Goal: Information Seeking & Learning: Check status

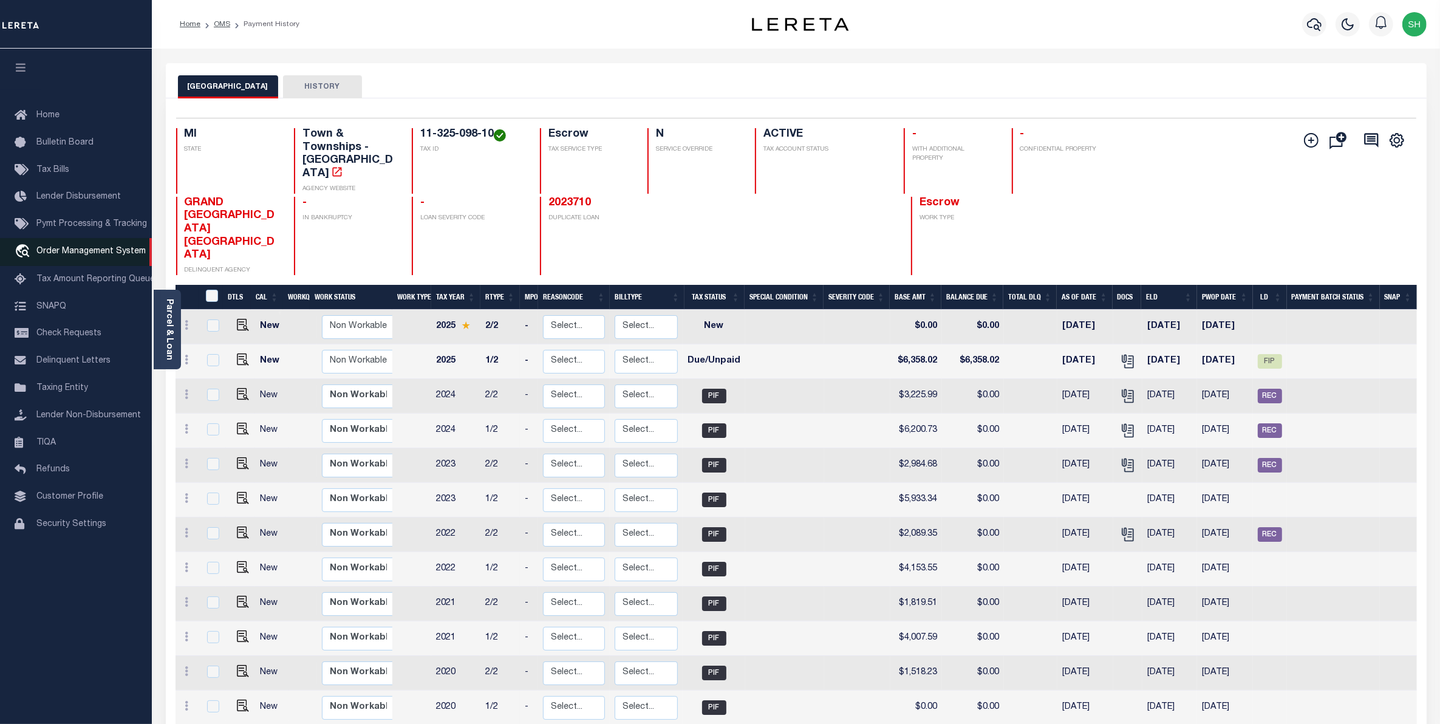
click at [72, 255] on span "Order Management System" at bounding box center [90, 251] width 109 height 9
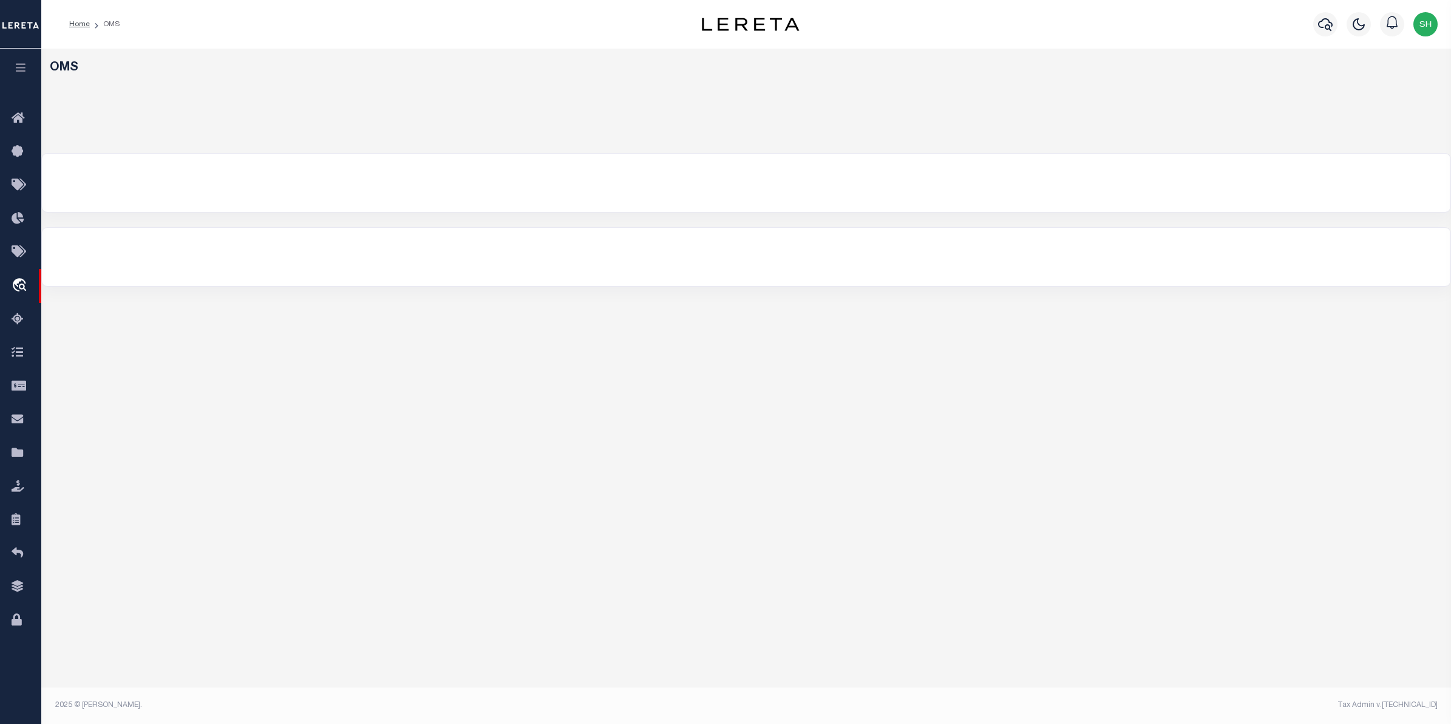
select select "200"
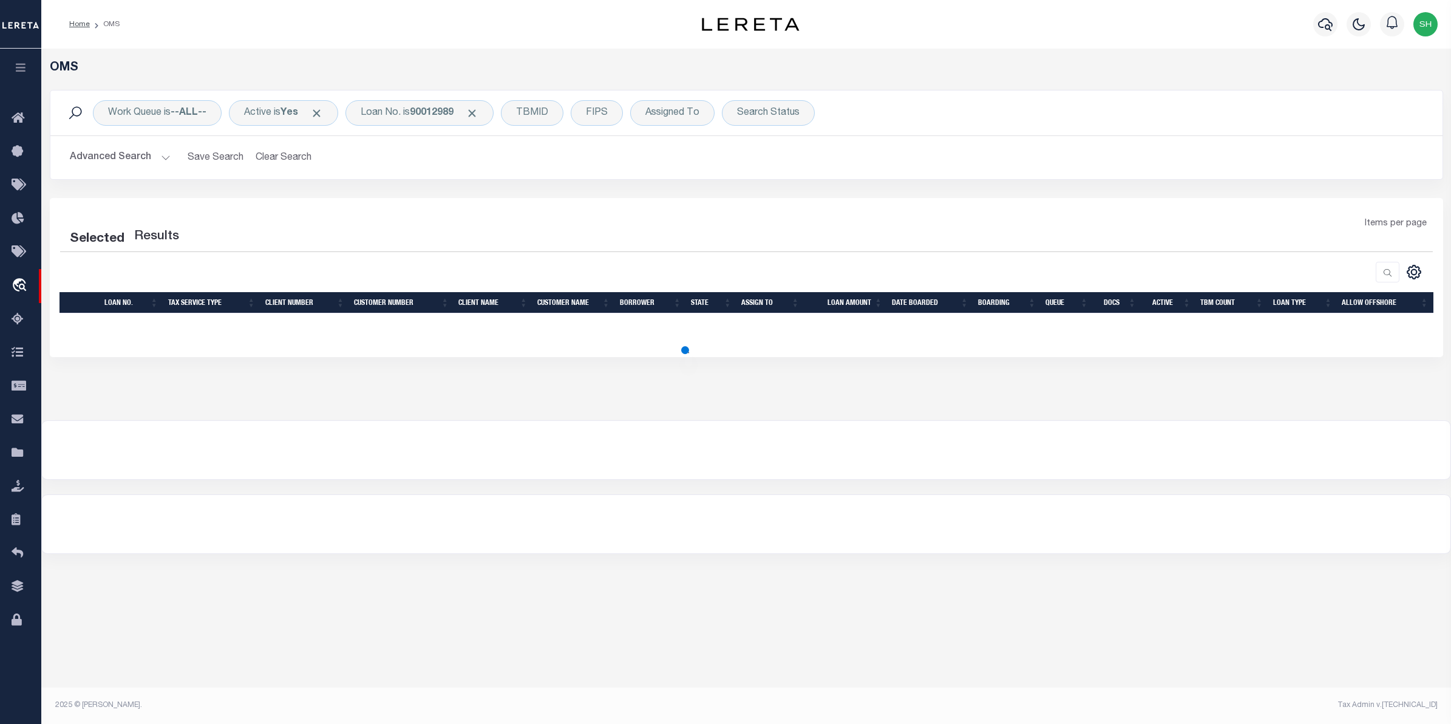
select select "200"
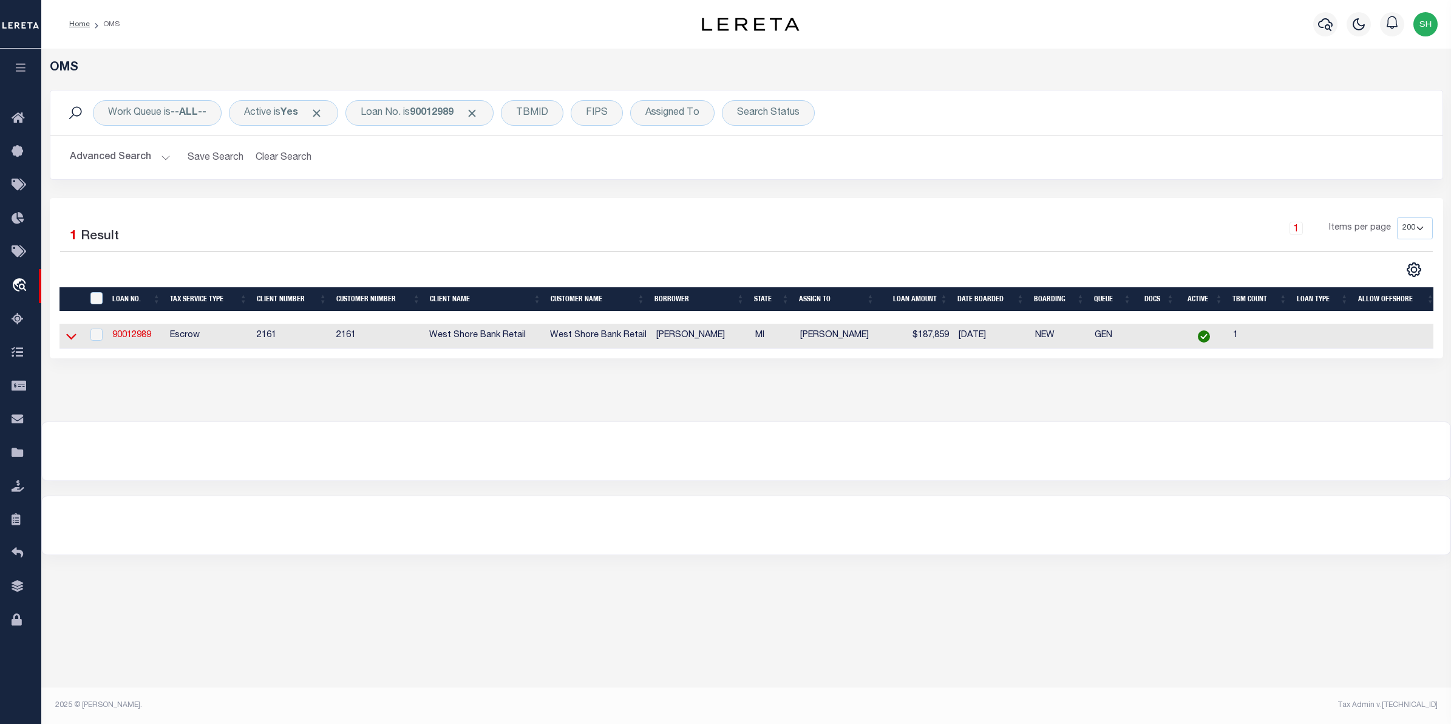
click at [76, 340] on icon at bounding box center [71, 336] width 10 height 13
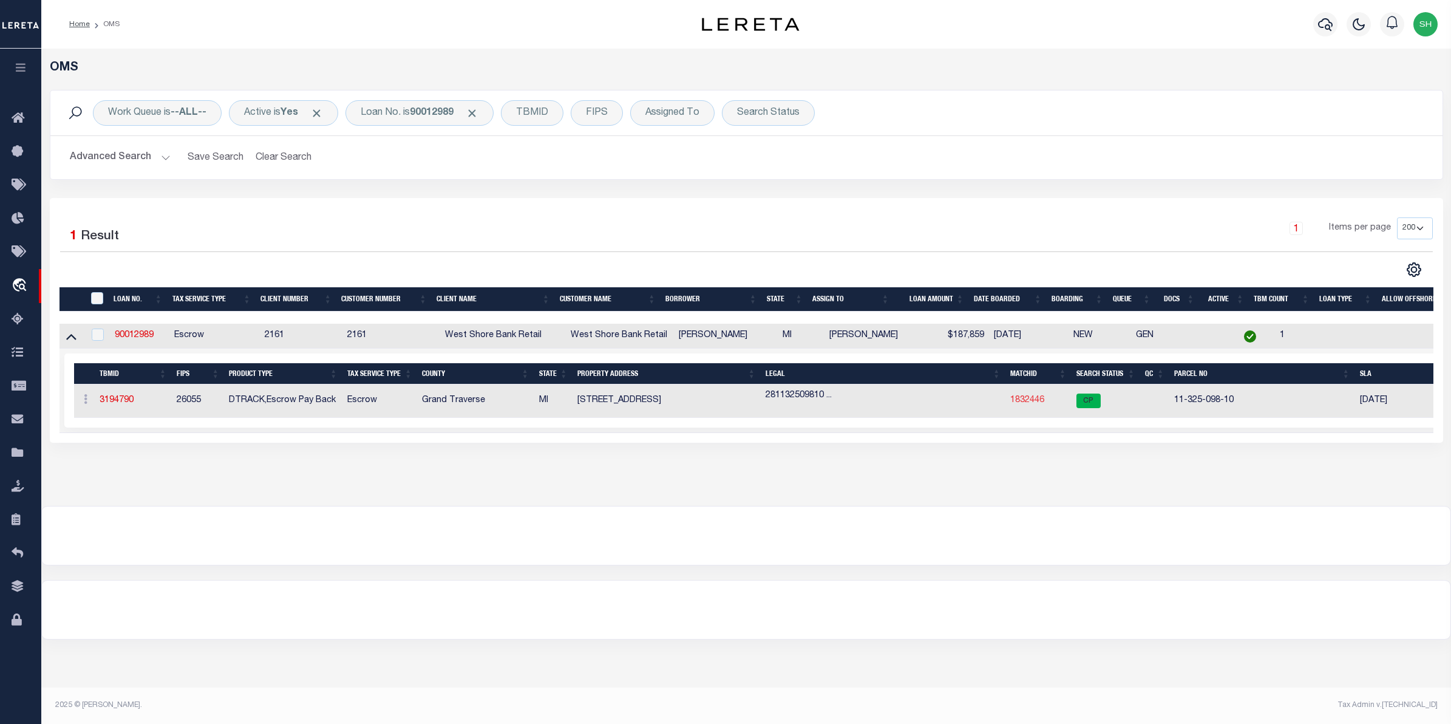
click at [1021, 402] on link "1832446" at bounding box center [1028, 400] width 34 height 9
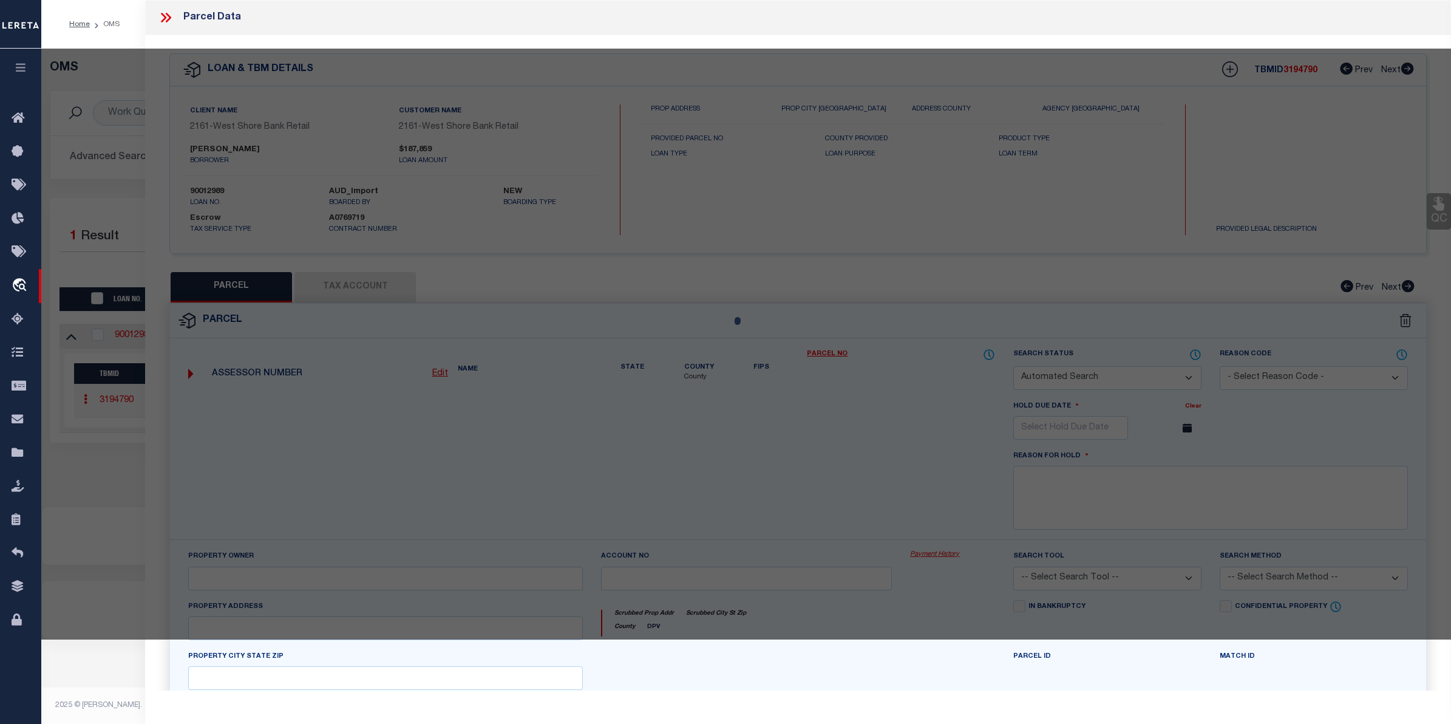
checkbox input "false"
select select "CP"
type input "MILLIKEN JOHN C & JO E"
select select
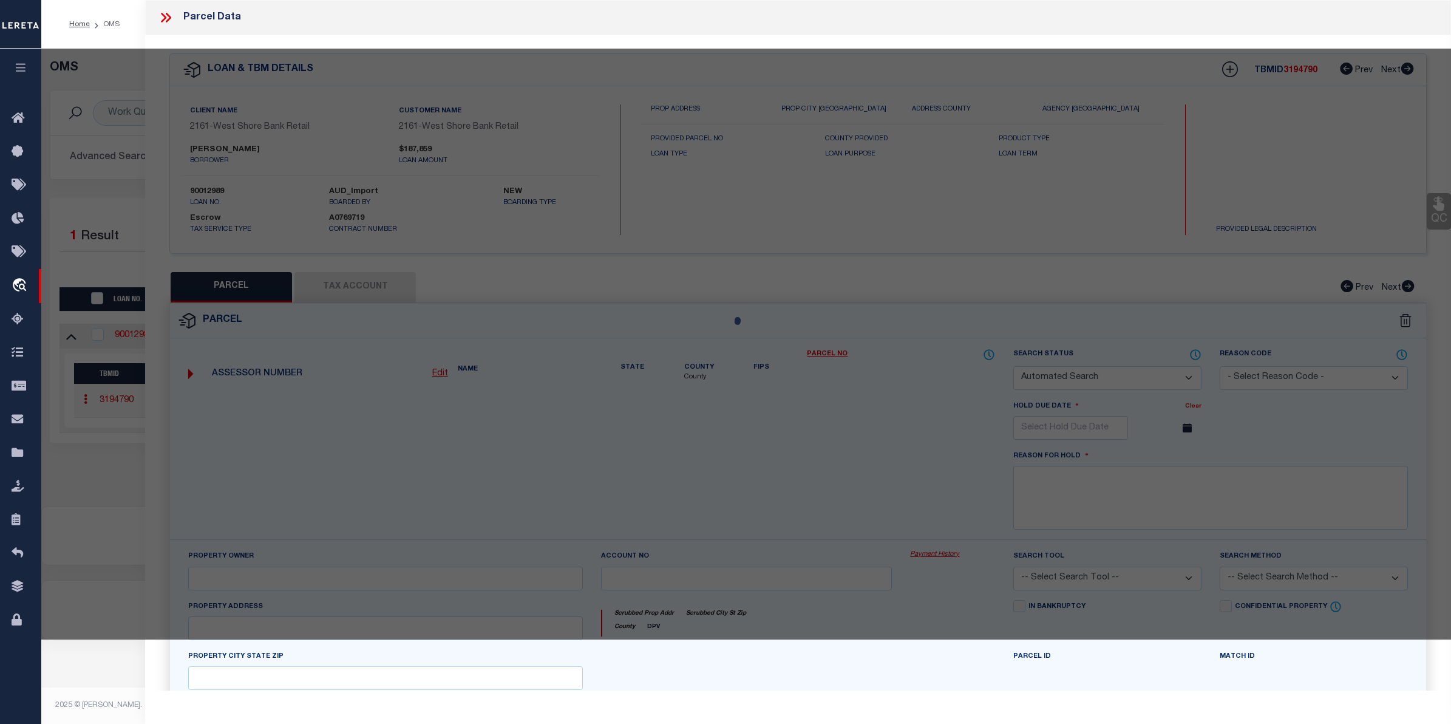
type input "7205 CENTER RD"
checkbox input "false"
type input "TRAVERSE CITY MI 49686"
type textarea "PRT OF SE 1/4 OF SEC 25 T28N R11W. COM AT E 1/4 COR OF SD SEC 25, TH S ALG E SE…"
type textarea "Completed based on given Text Legal."
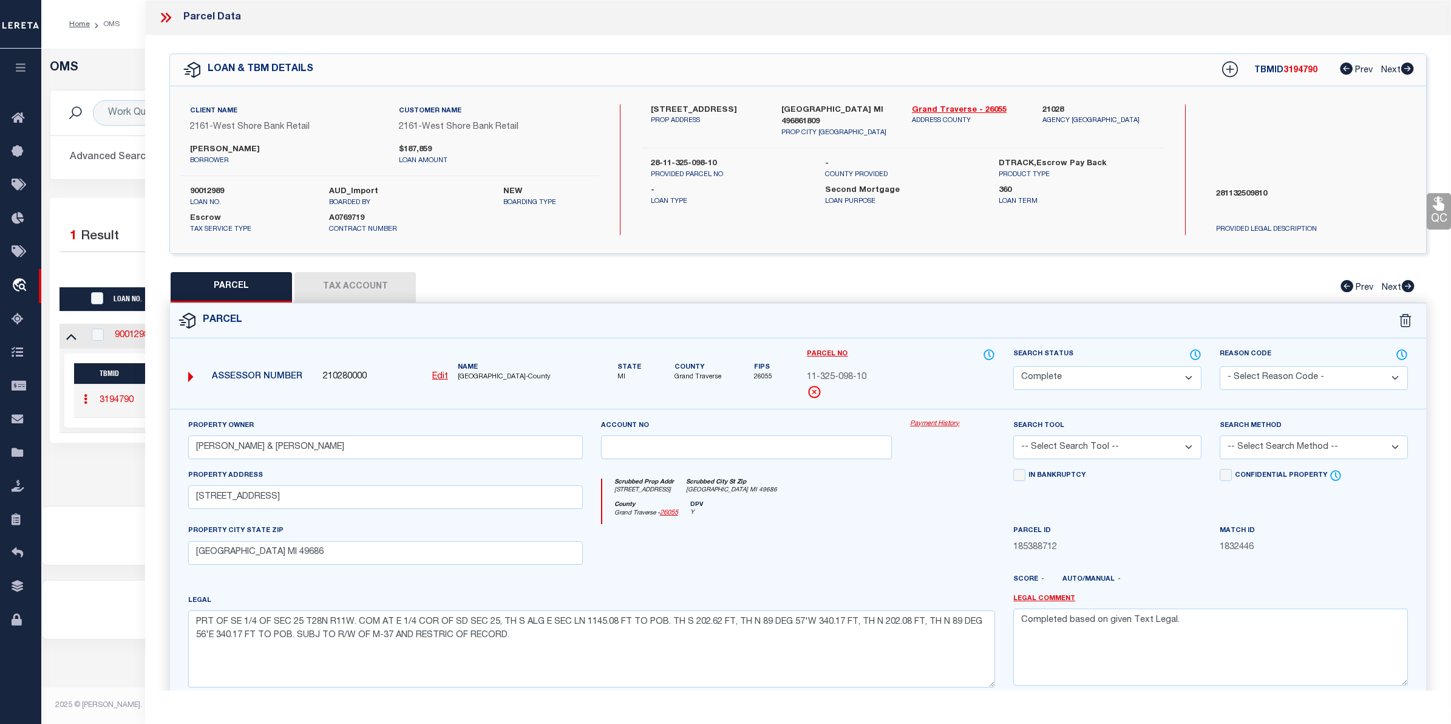
click at [939, 424] on link "Payment History" at bounding box center [952, 424] width 85 height 10
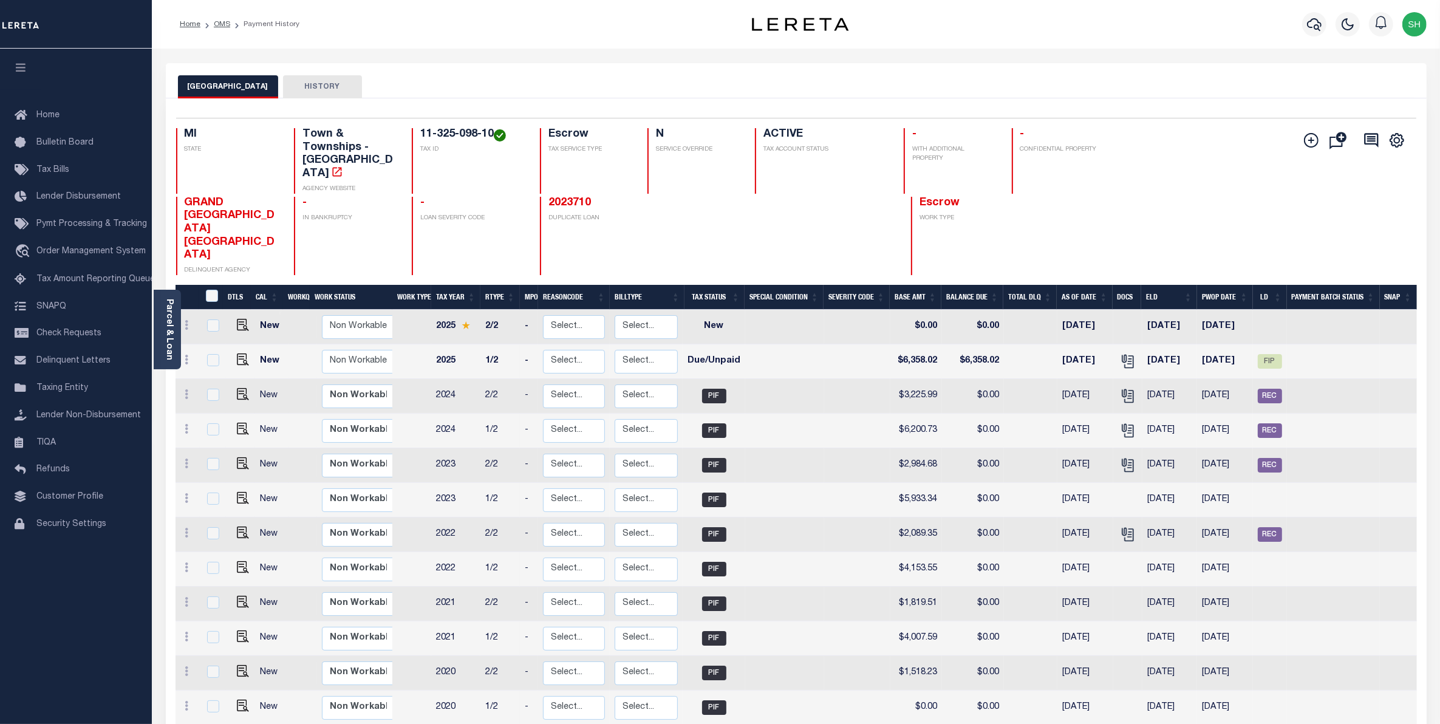
click at [1249, 155] on div "Add Installment Line Bad Parcel Fees" at bounding box center [1312, 201] width 206 height 147
click at [80, 252] on span "Order Management System" at bounding box center [90, 251] width 109 height 9
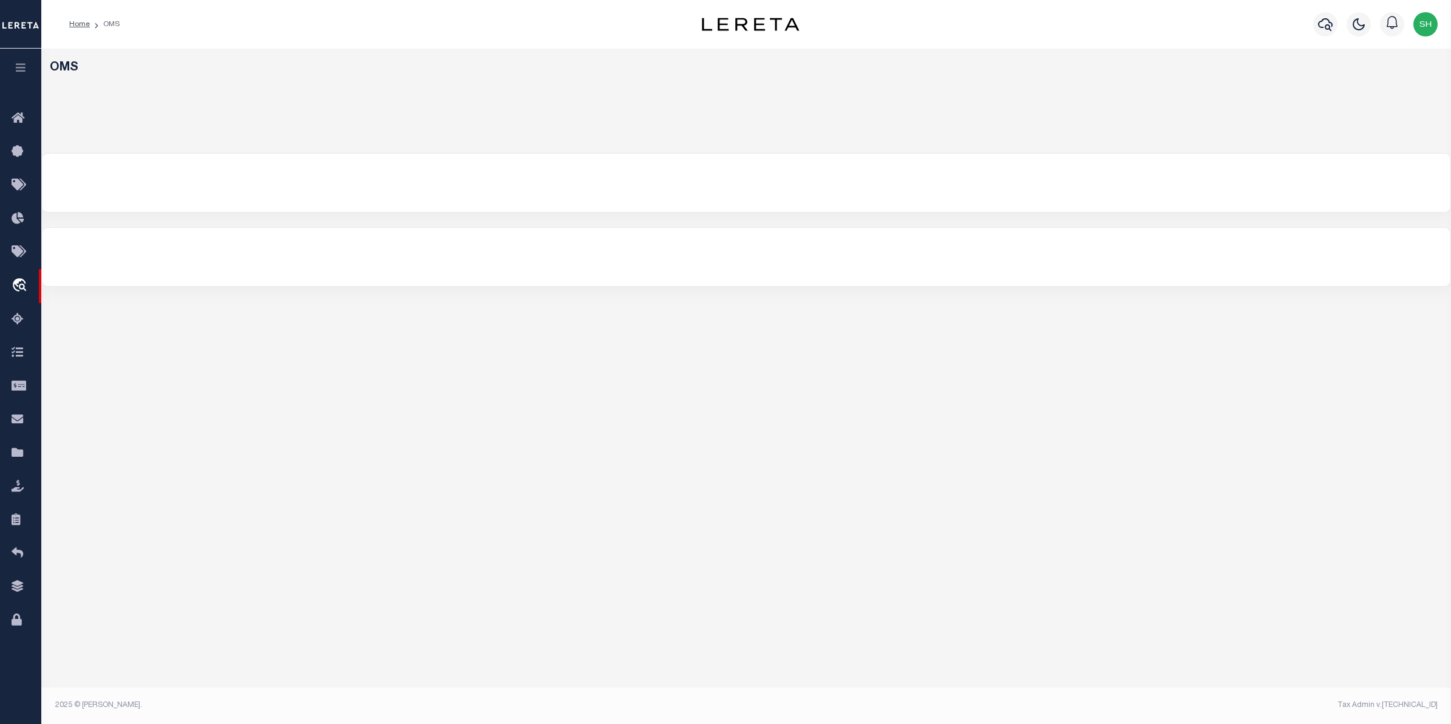
select select "200"
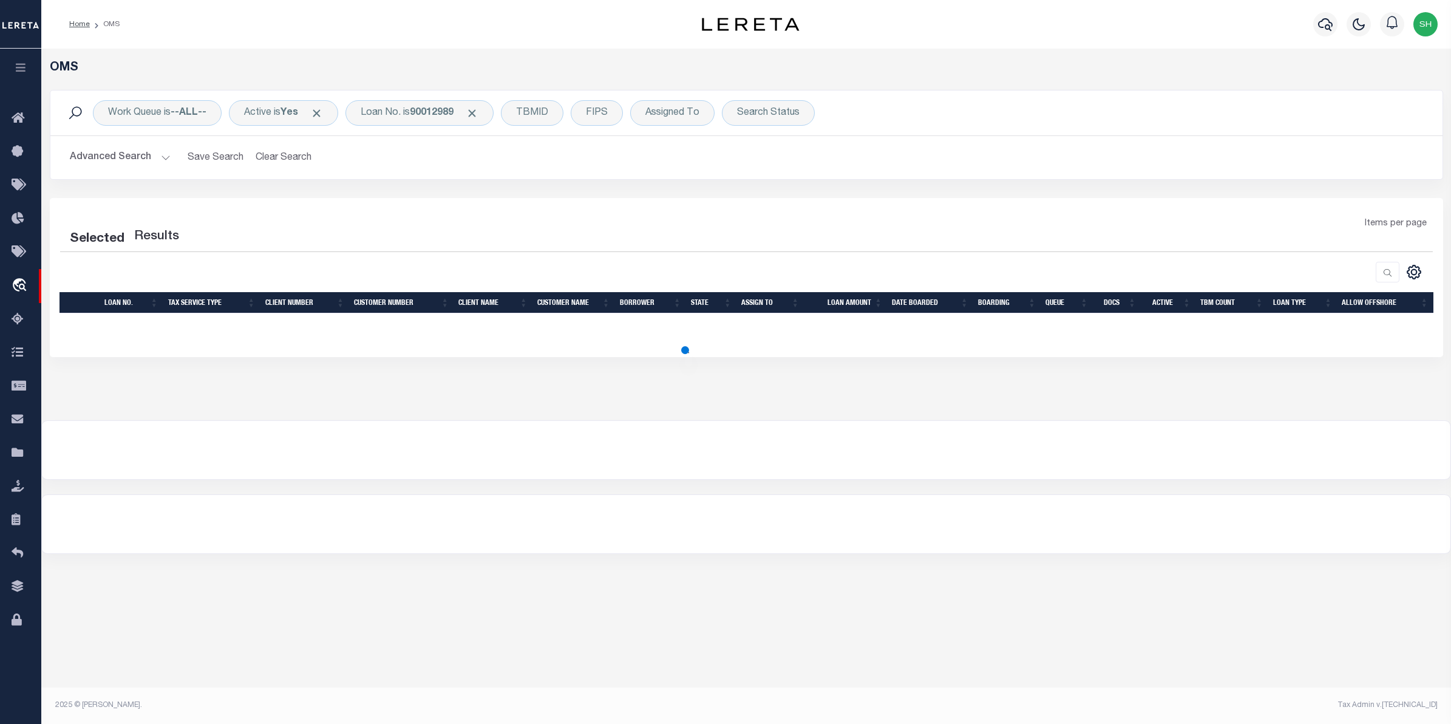
select select "200"
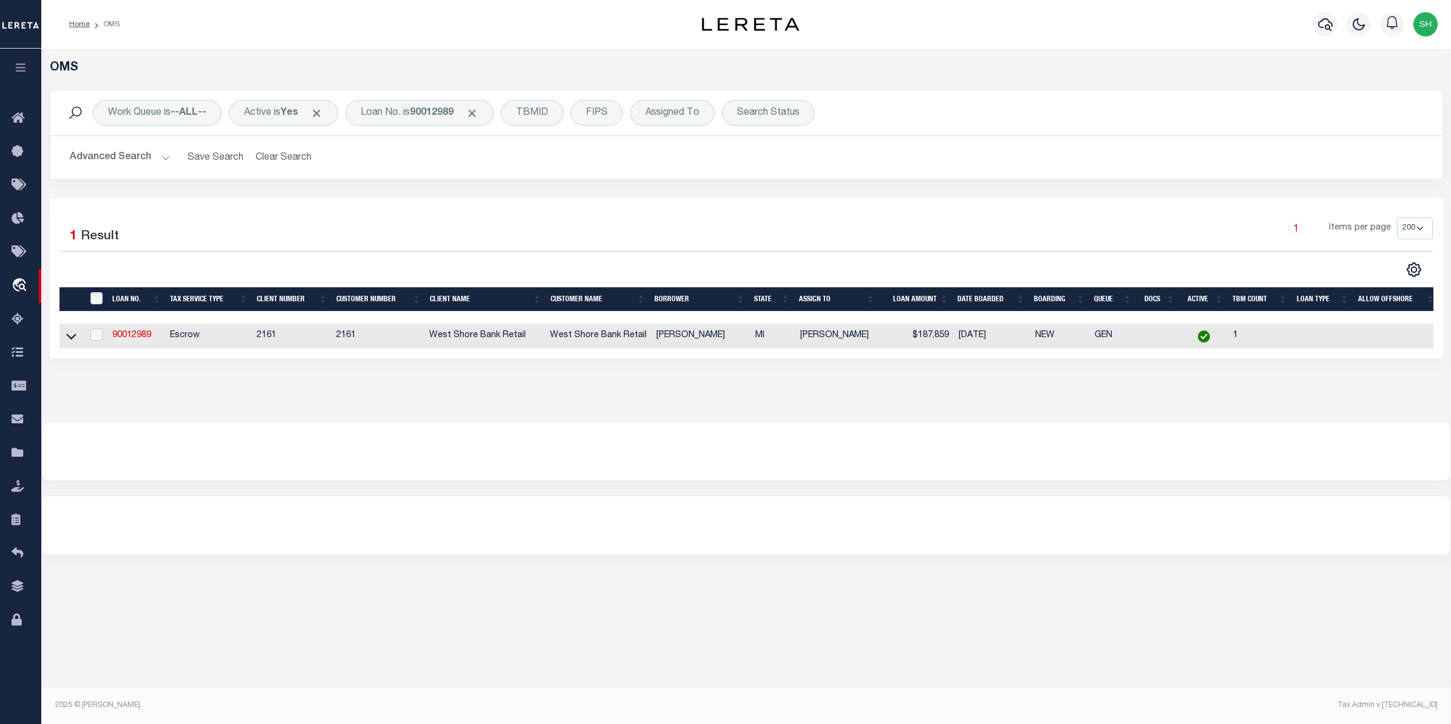
click at [22, 67] on icon "button" at bounding box center [21, 67] width 14 height 11
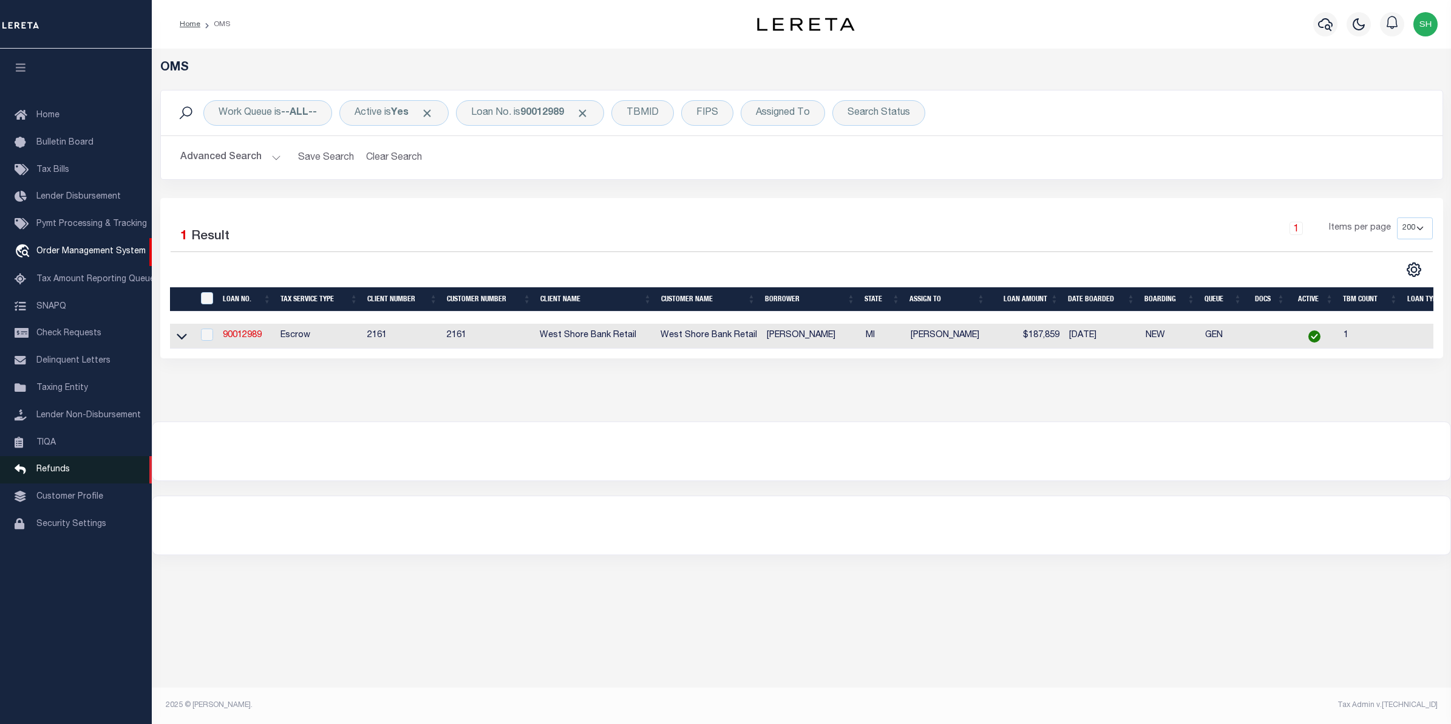
click at [56, 472] on span "Refunds" at bounding box center [52, 469] width 33 height 9
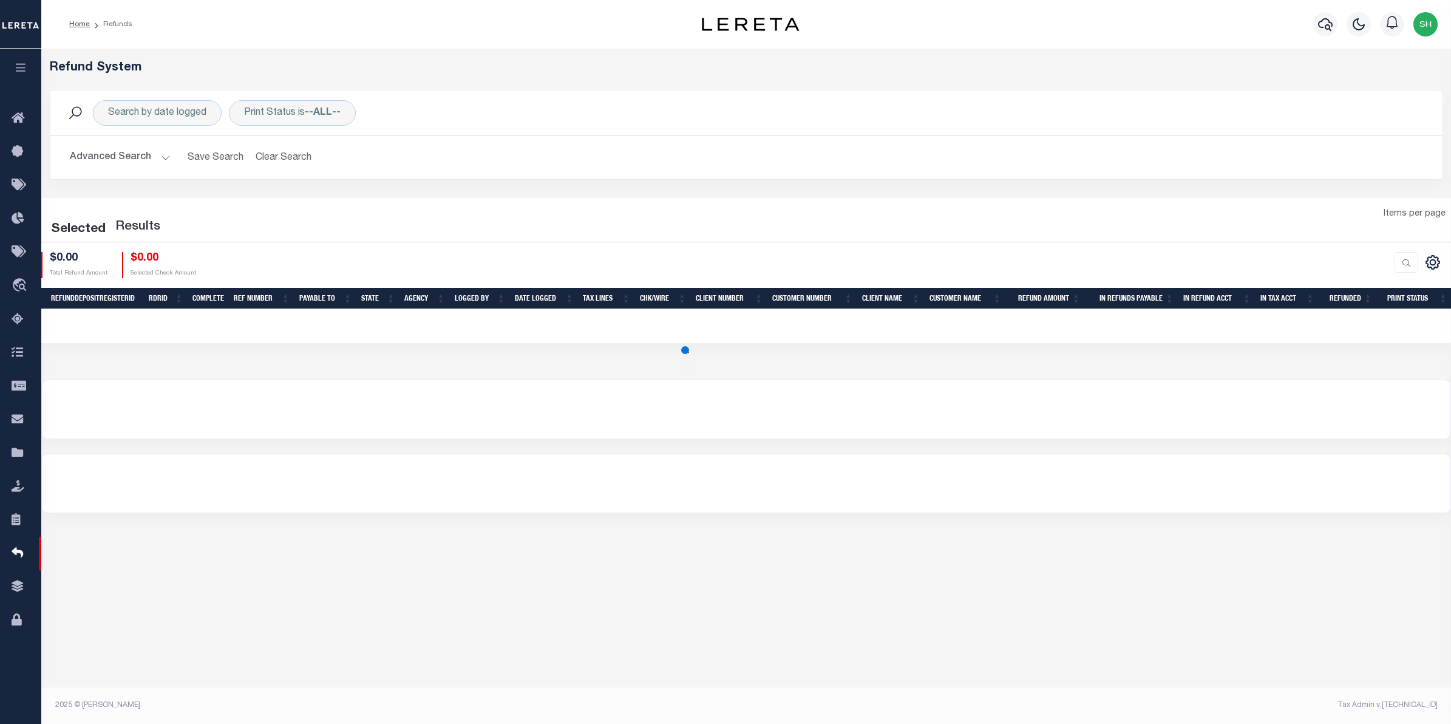
click at [140, 160] on button "Advanced Search" at bounding box center [120, 158] width 101 height 24
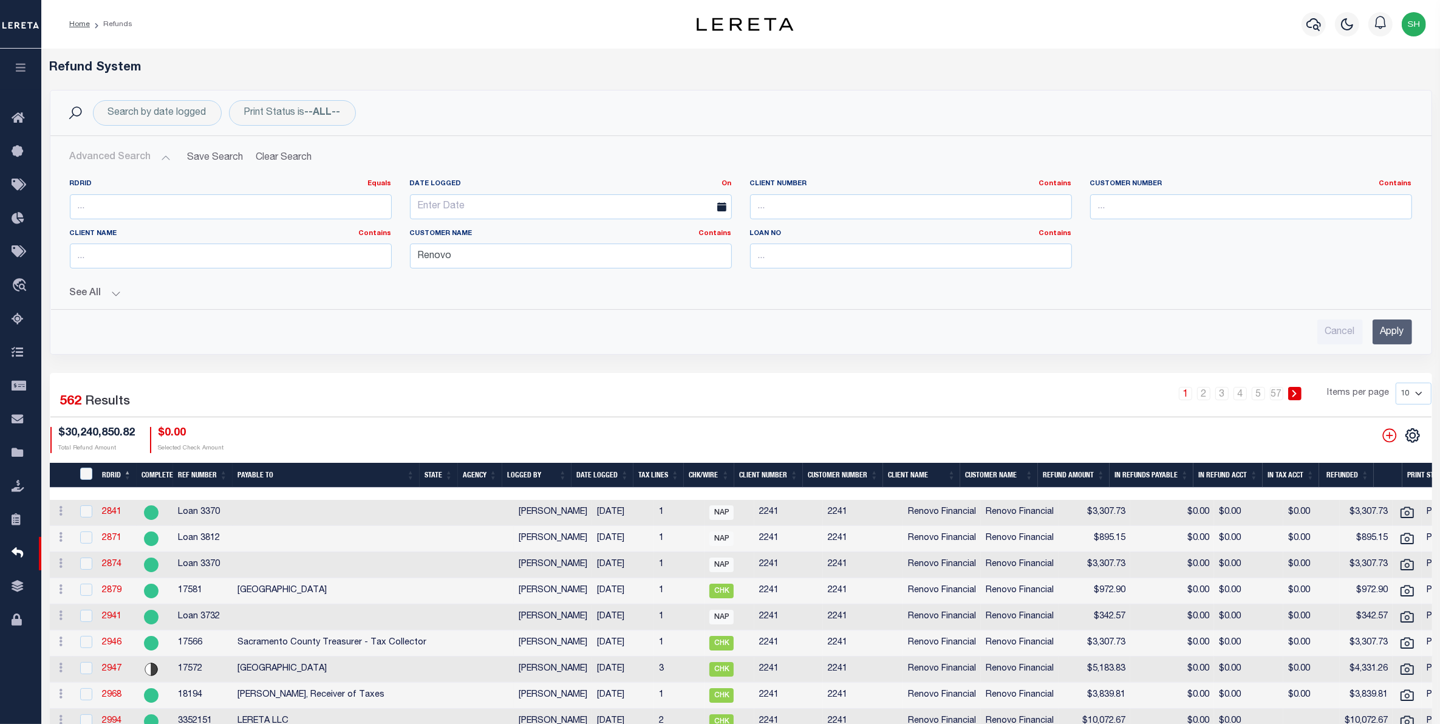
click at [1391, 338] on input "Apply" at bounding box center [1392, 331] width 39 height 25
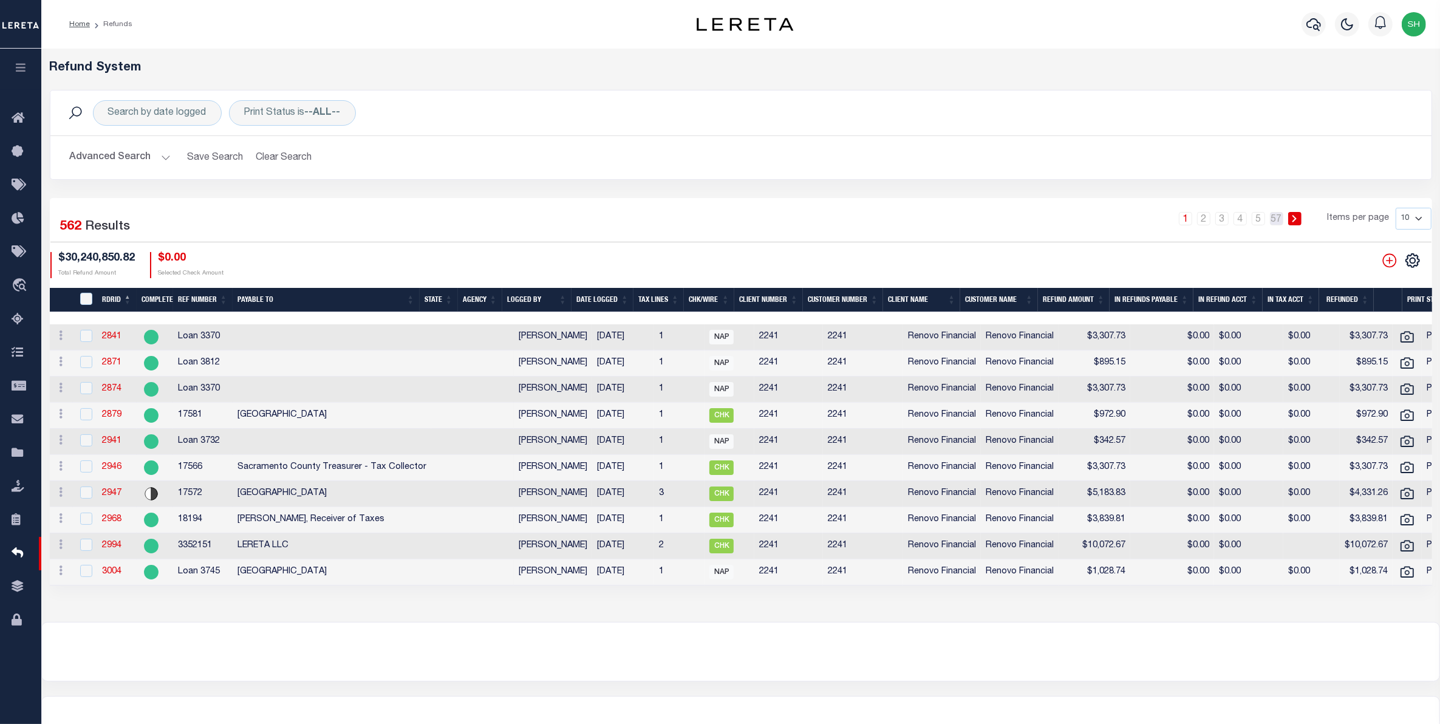
click at [1275, 223] on link "57" at bounding box center [1276, 218] width 13 height 13
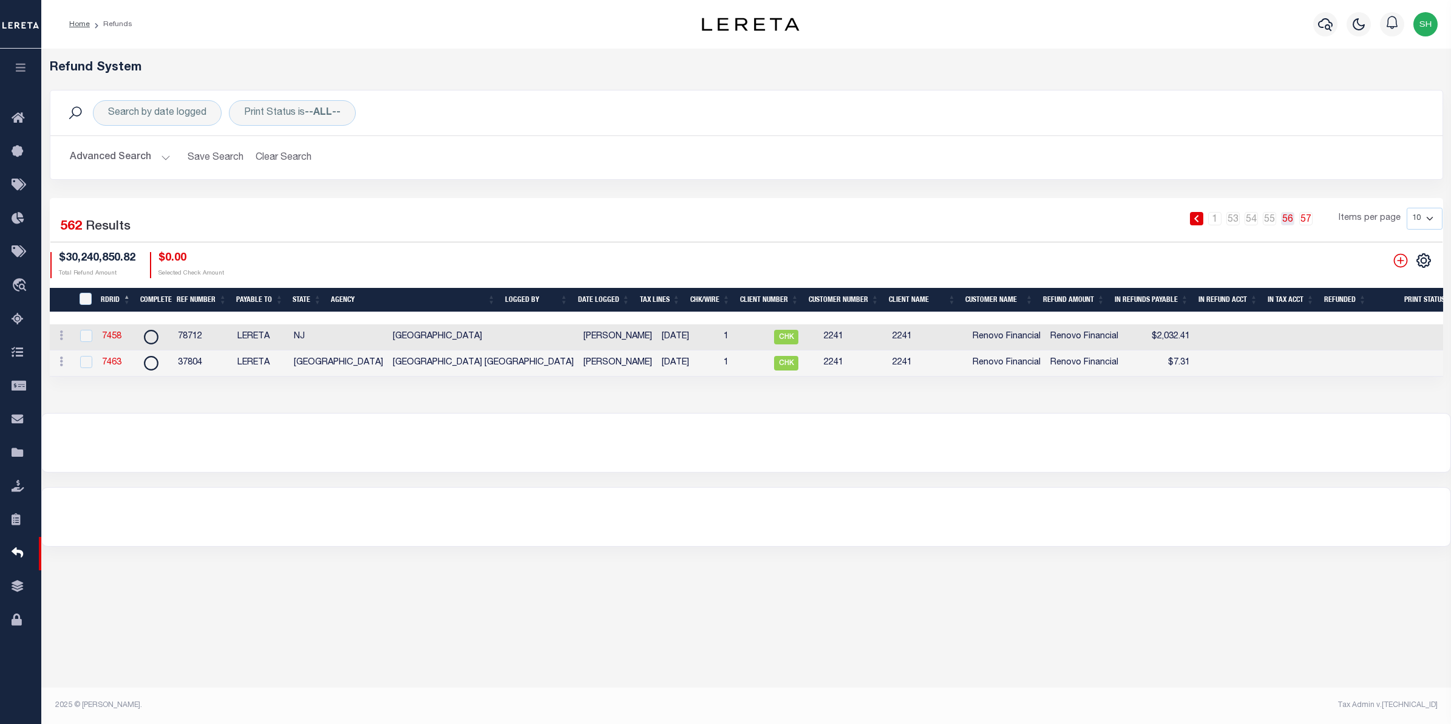
click at [1287, 223] on link "56" at bounding box center [1287, 218] width 13 height 13
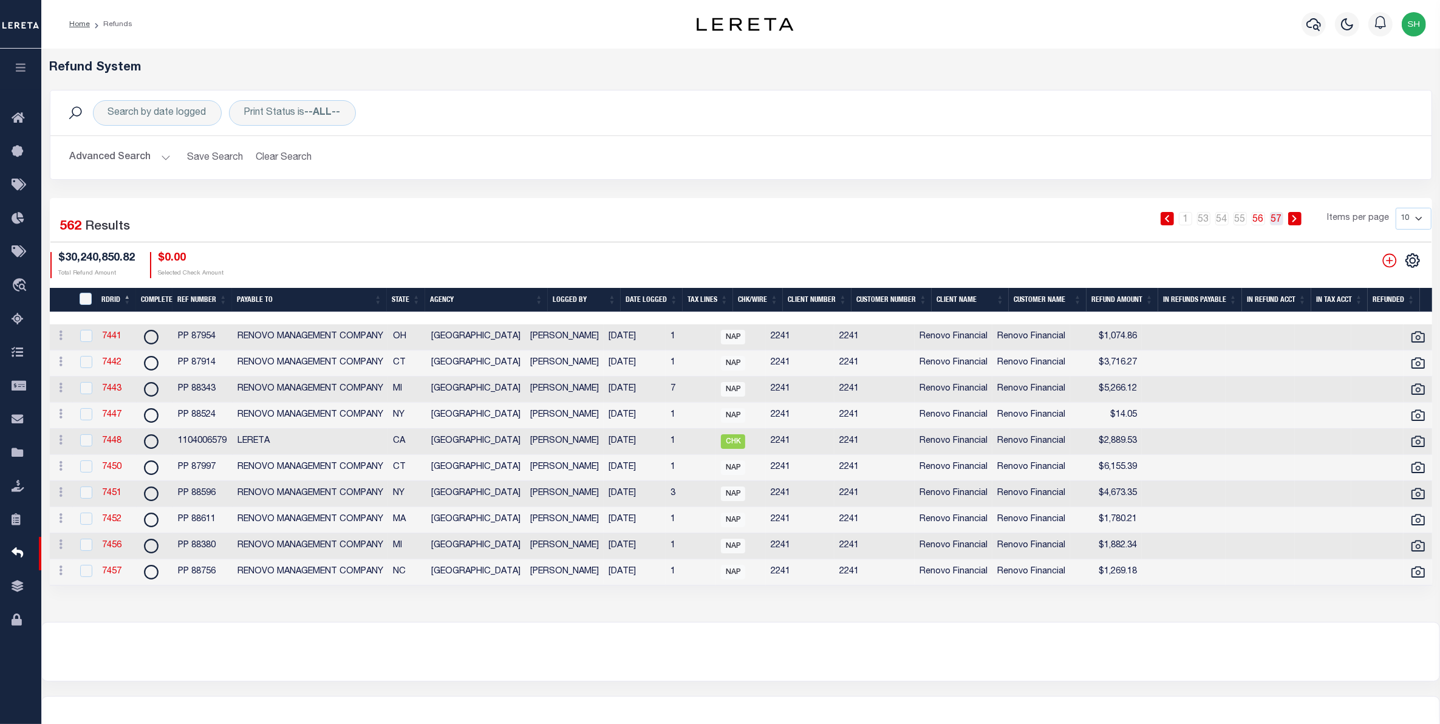
click at [1280, 220] on link "57" at bounding box center [1276, 218] width 13 height 13
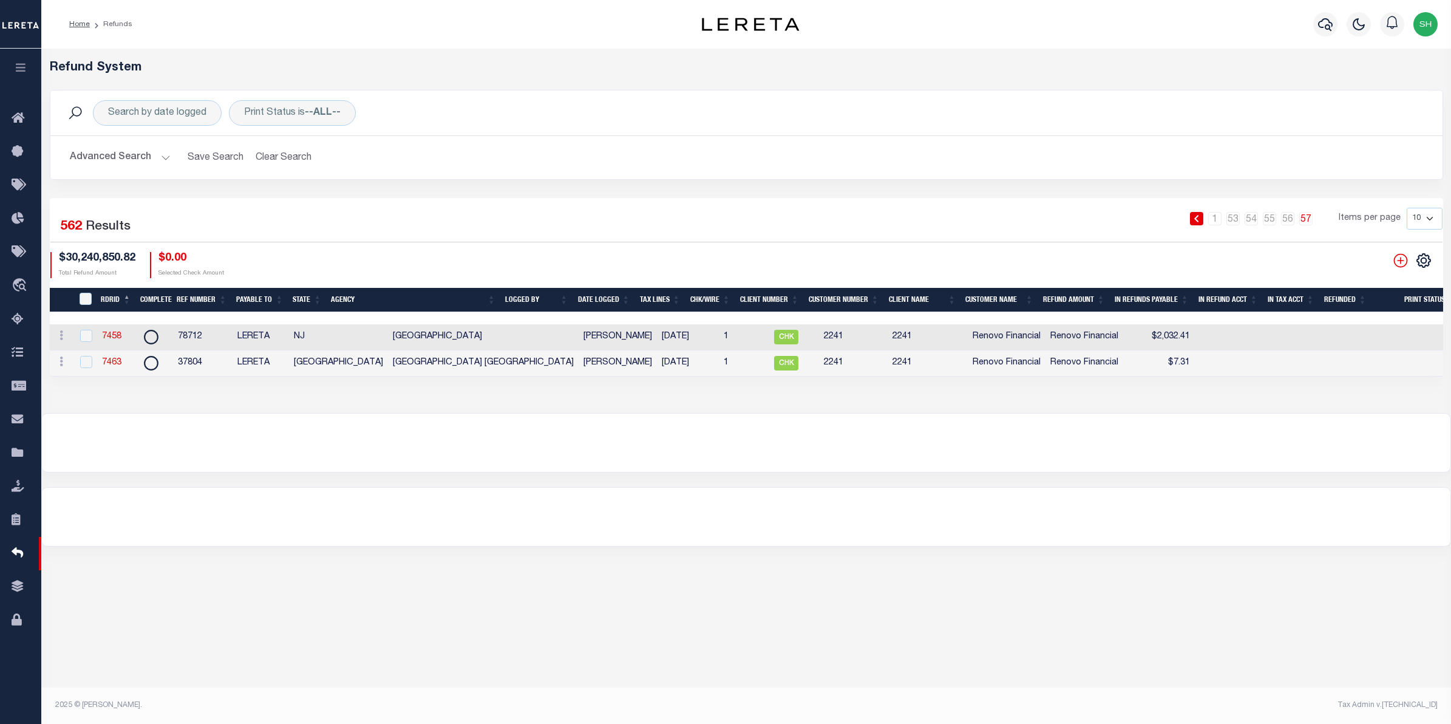
click at [495, 183] on div "Search by date logged Print Status is --ALL-- Search Advanced Search Save Searc…" at bounding box center [747, 144] width 1412 height 108
click at [1291, 222] on link "56" at bounding box center [1287, 218] width 13 height 13
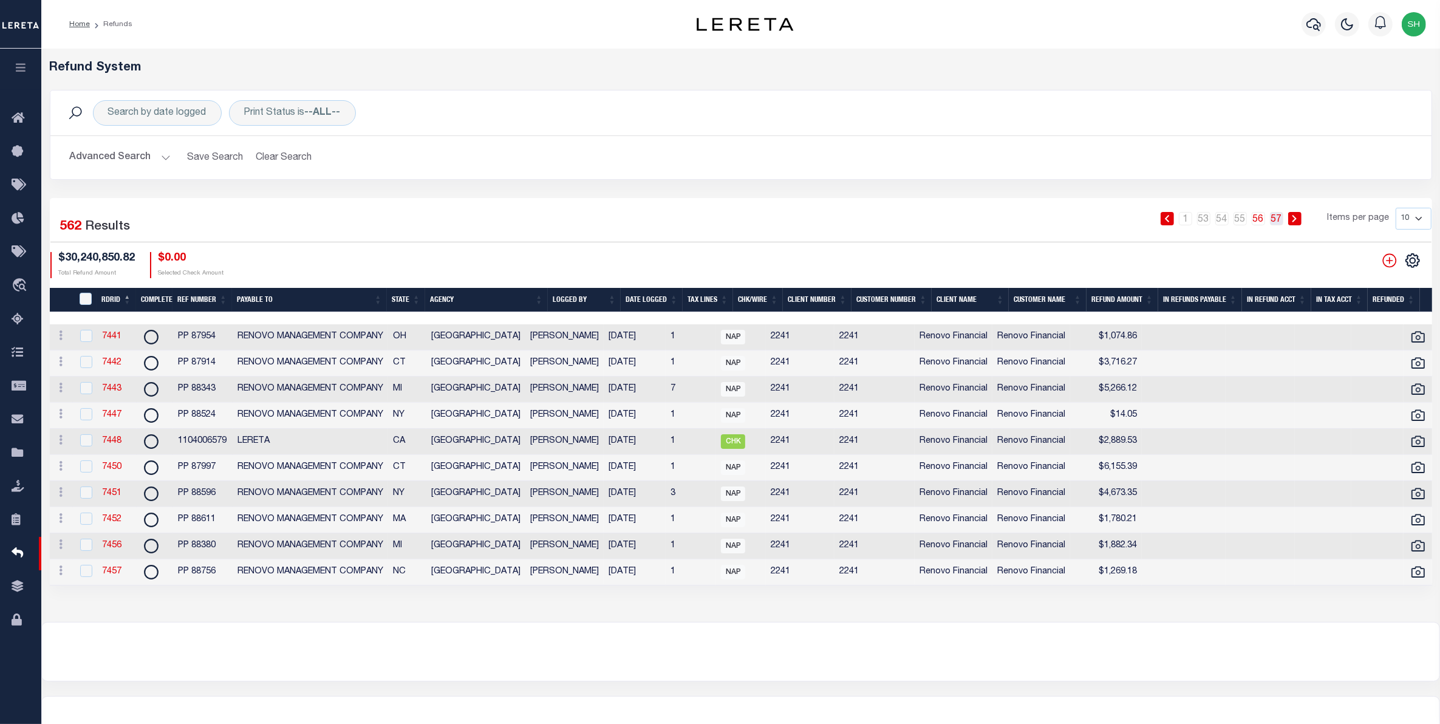
click at [1277, 220] on link "57" at bounding box center [1276, 218] width 13 height 13
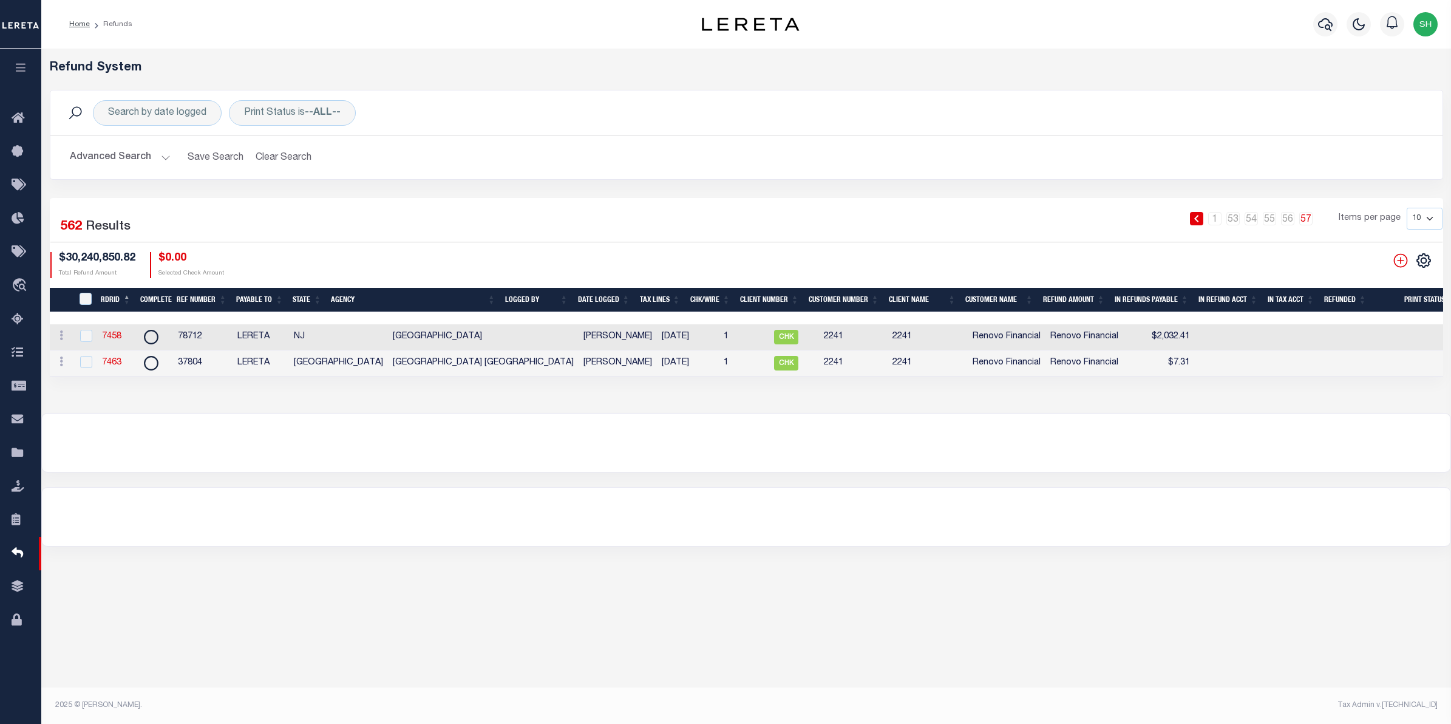
click at [108, 155] on button "Advanced Search" at bounding box center [120, 158] width 101 height 24
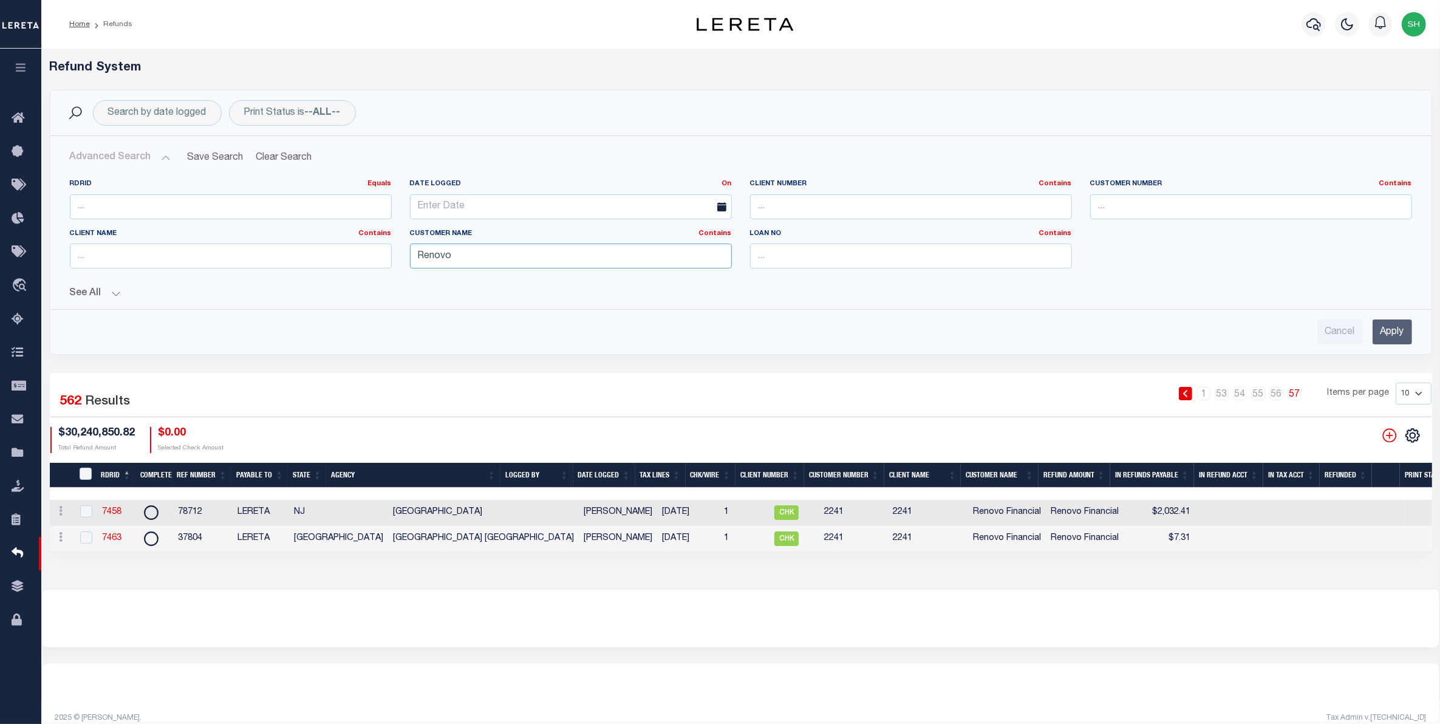
drag, startPoint x: 491, startPoint y: 257, endPoint x: 331, endPoint y: 257, distance: 159.7
click at [331, 257] on div "RDRID Equals Equals Is Not Equal To Is Greater Than Is Less Than Date Logged On…" at bounding box center [741, 228] width 1360 height 99
type input "BMI"
click at [1388, 332] on input "Apply" at bounding box center [1392, 331] width 39 height 25
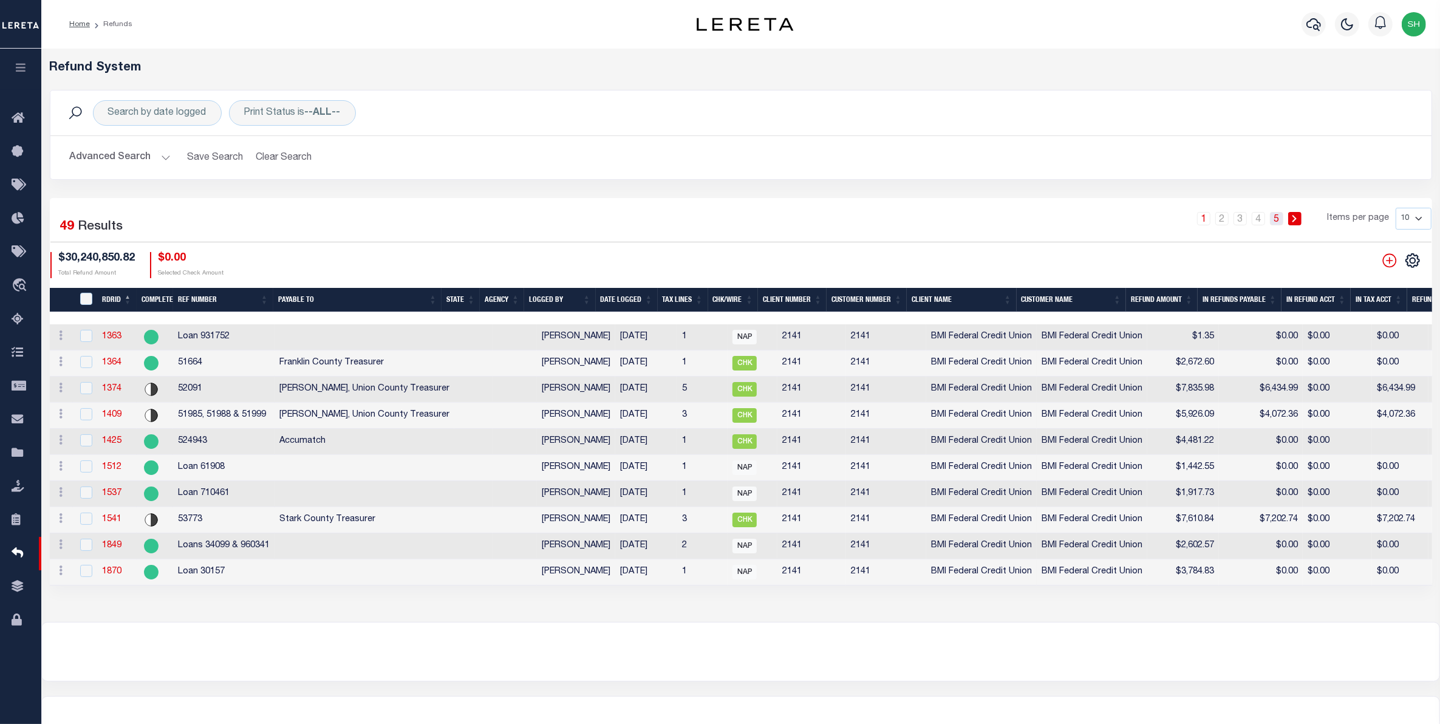
click at [1276, 223] on link "5" at bounding box center [1276, 218] width 13 height 13
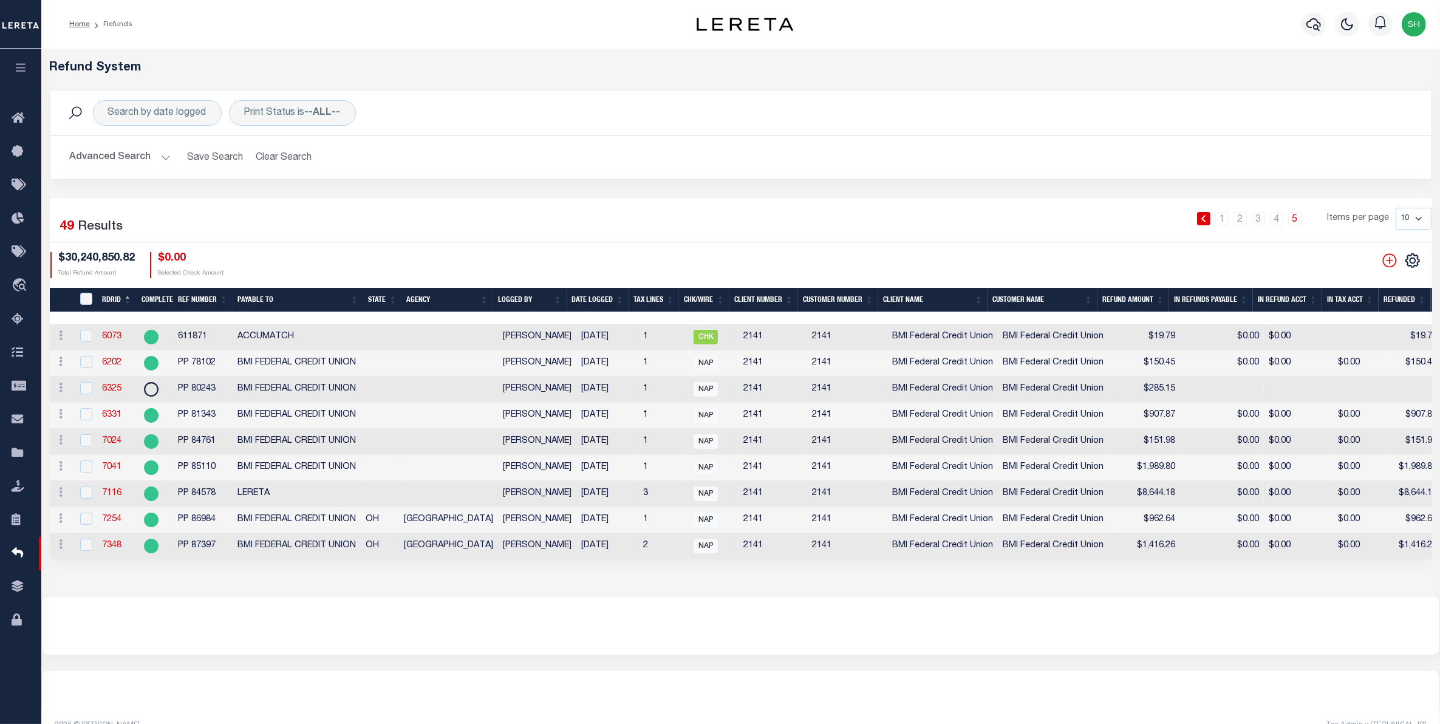
click at [591, 304] on th "Date Logged" at bounding box center [598, 300] width 62 height 25
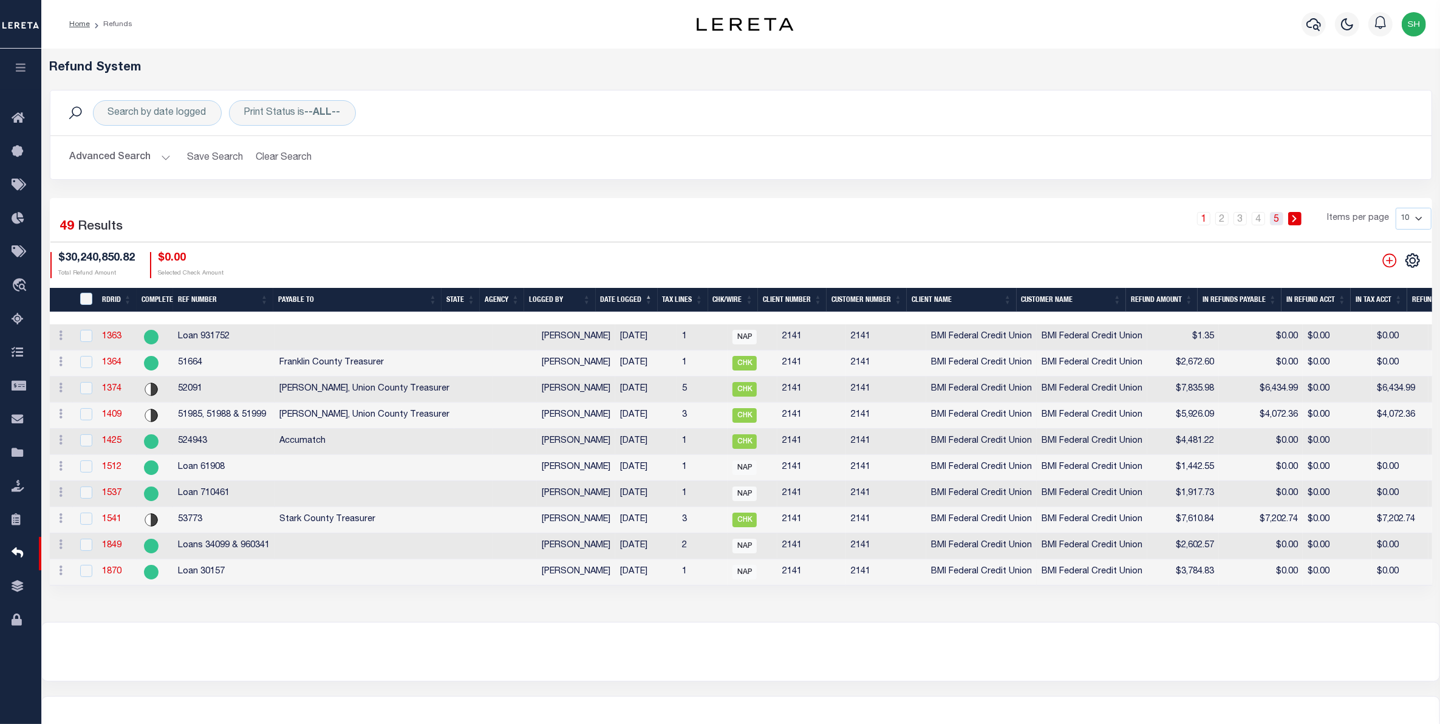
click at [1274, 220] on link "5" at bounding box center [1276, 218] width 13 height 13
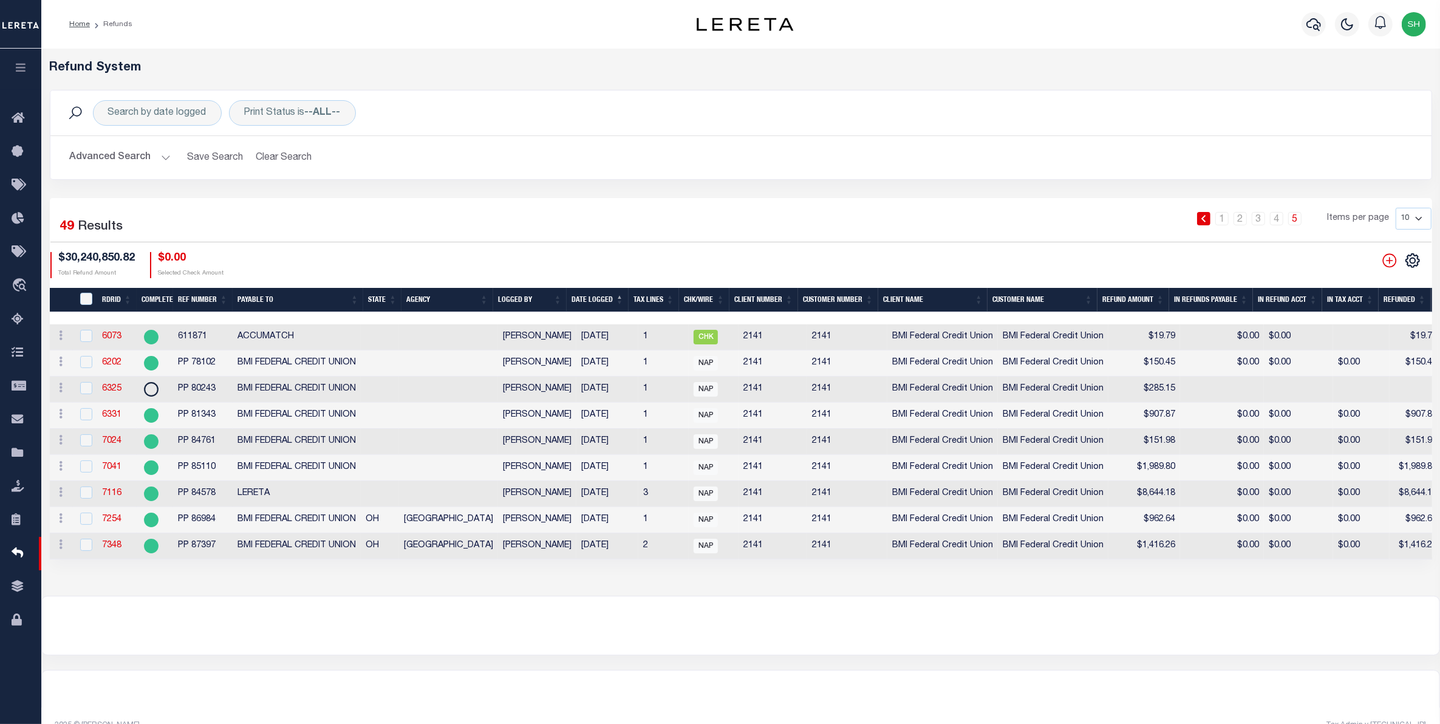
click at [584, 302] on th "Date Logged" at bounding box center [598, 300] width 62 height 25
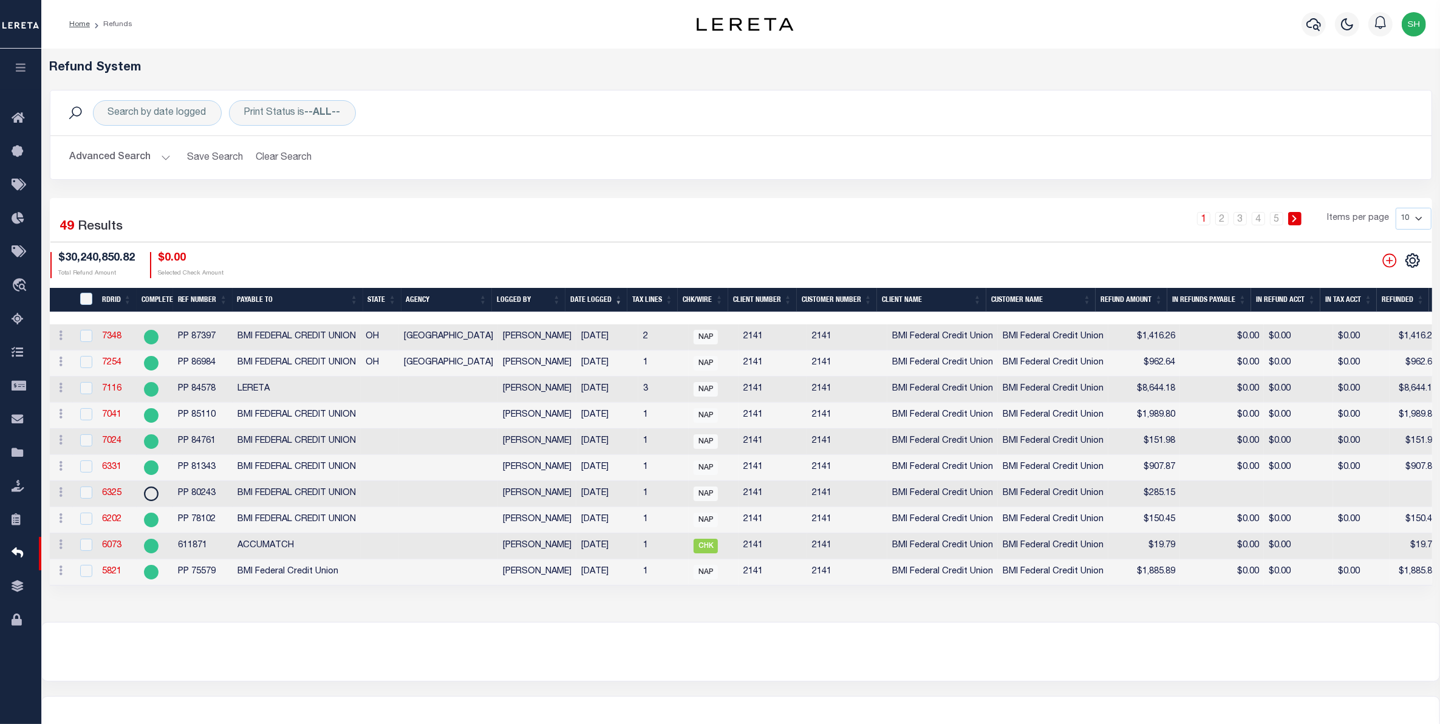
click at [618, 299] on th "Date Logged" at bounding box center [596, 300] width 62 height 25
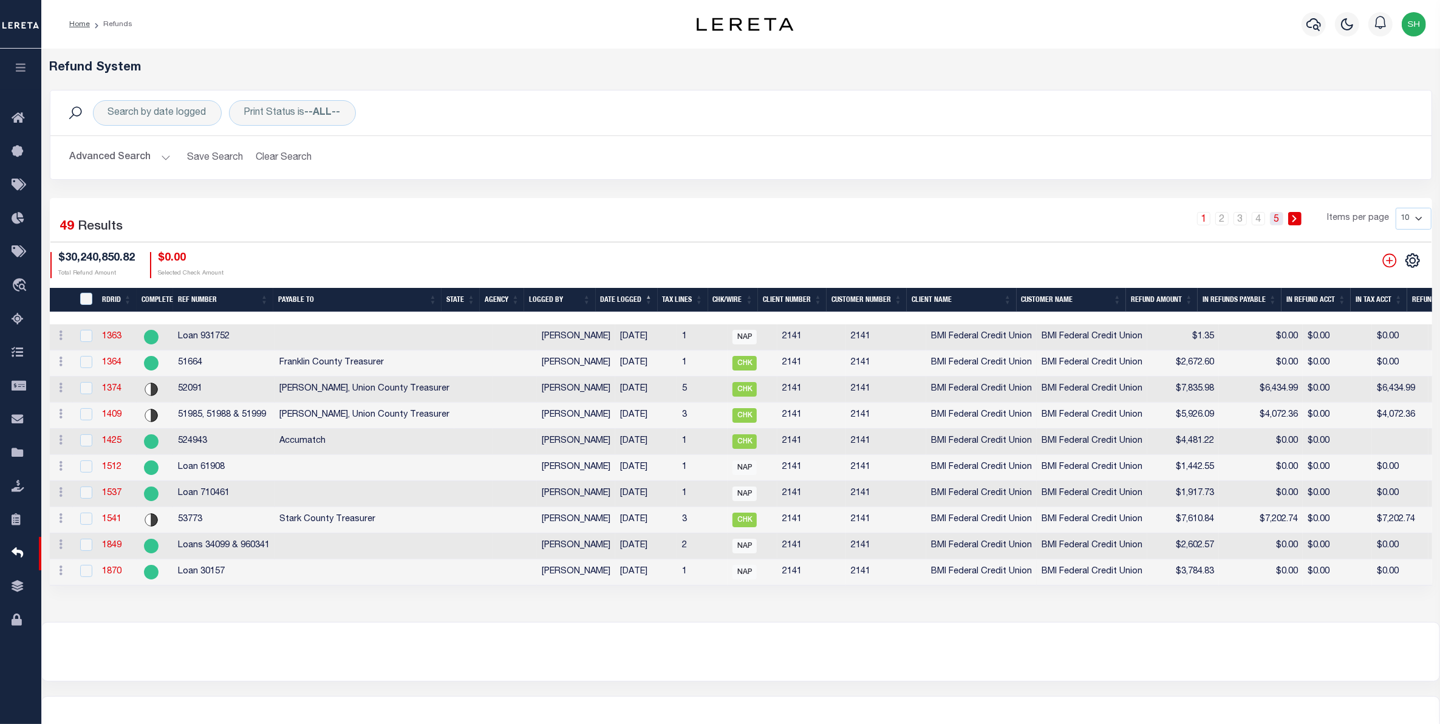
click at [1274, 223] on link "5" at bounding box center [1276, 218] width 13 height 13
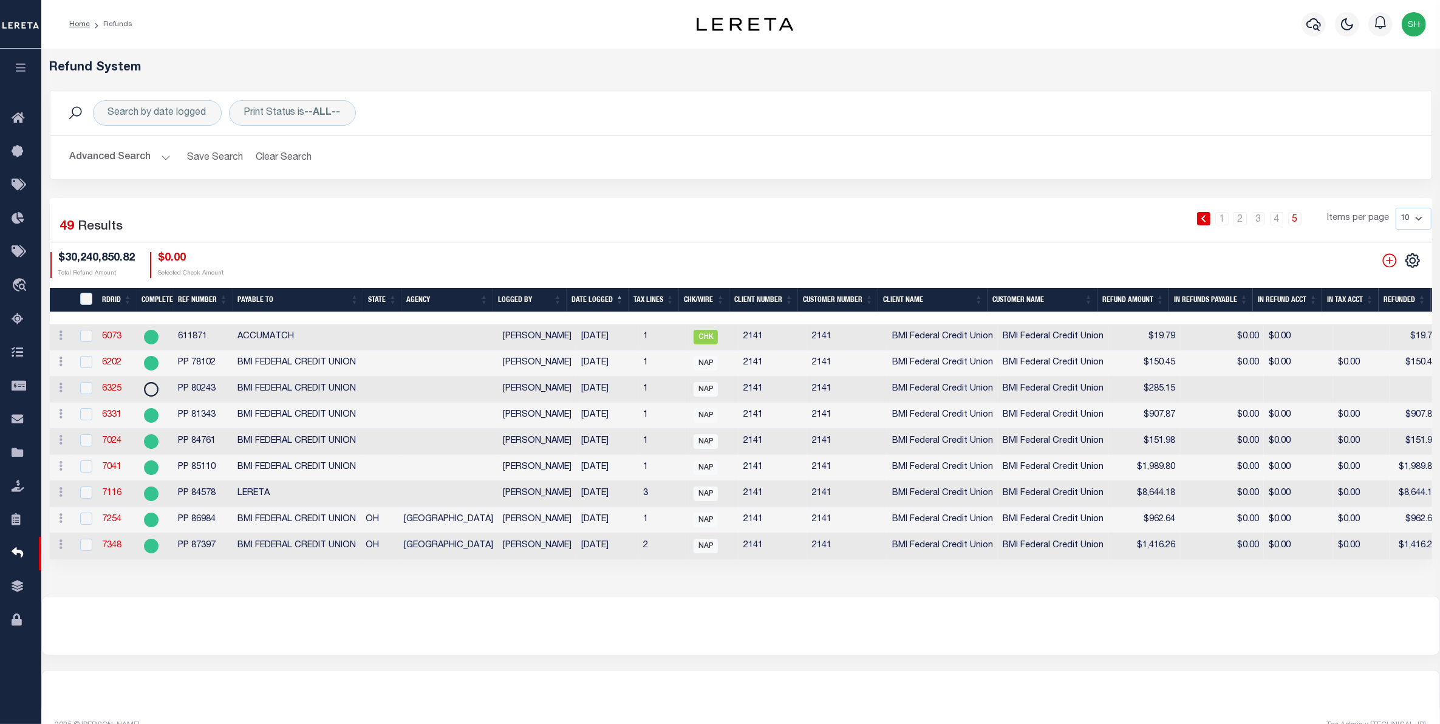
click at [438, 94] on div "Search by date logged Print Status is --ALL-- Search" at bounding box center [740, 112] width 1381 height 45
click at [451, 173] on div "Advanced Search Save Search Clear Search RefundGridWrapper_dynamictable_____Def…" at bounding box center [740, 157] width 1381 height 43
click at [514, 32] on div "Home Refunds" at bounding box center [345, 25] width 571 height 26
click at [21, 290] on icon "travel_explore" at bounding box center [21, 286] width 19 height 16
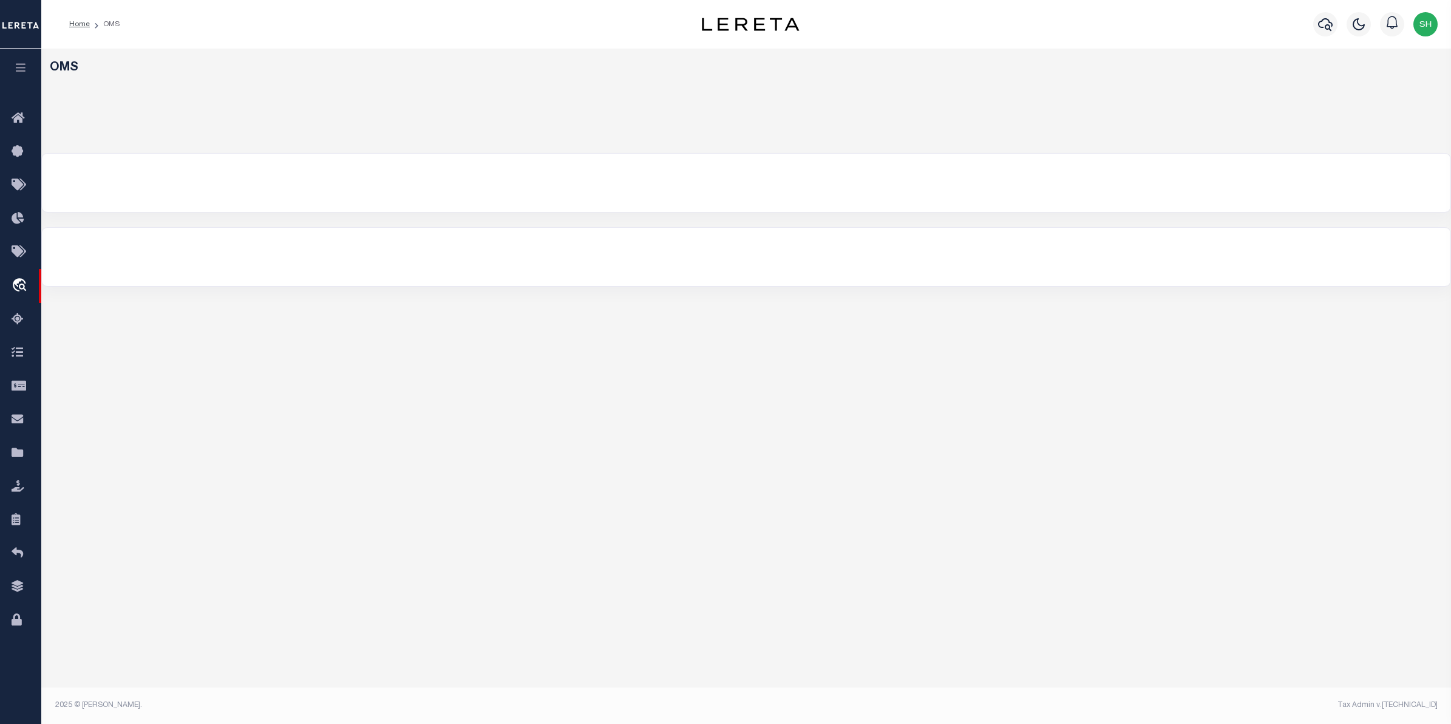
select select "200"
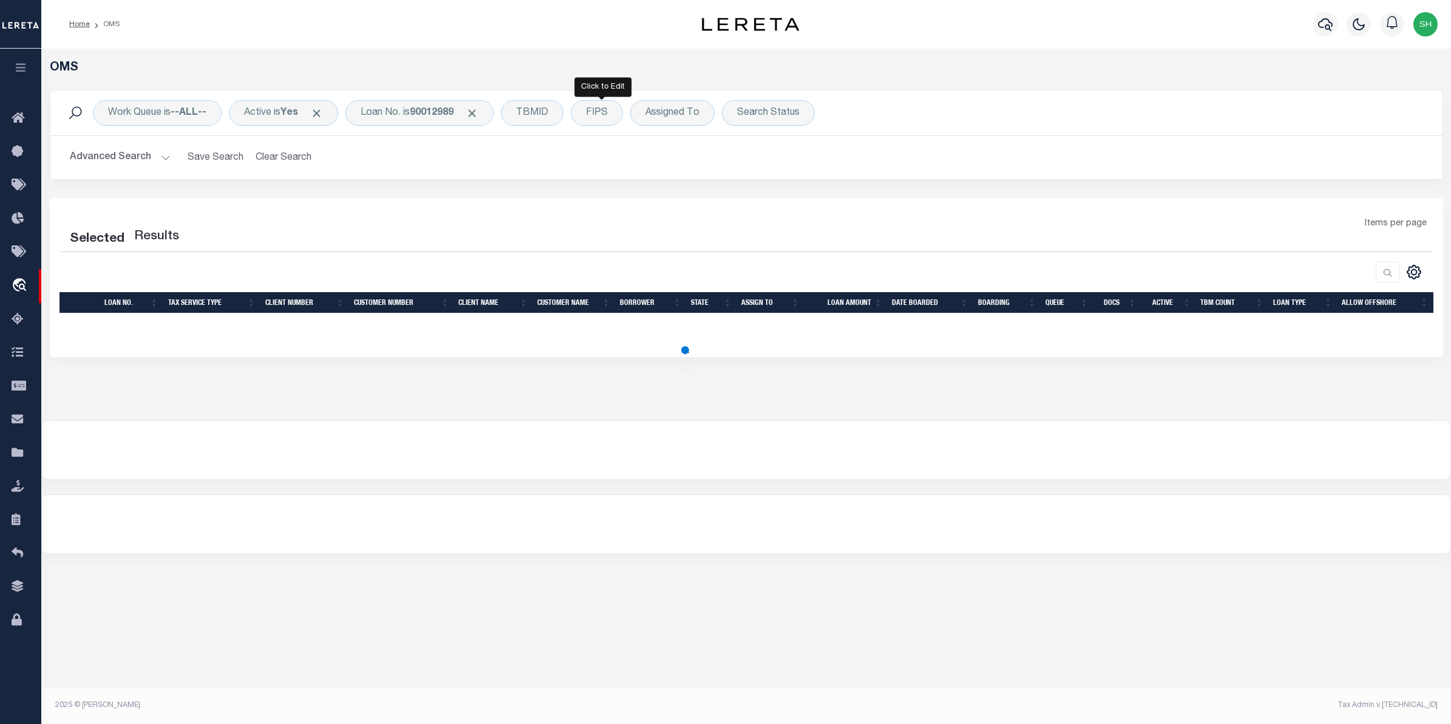
select select "200"
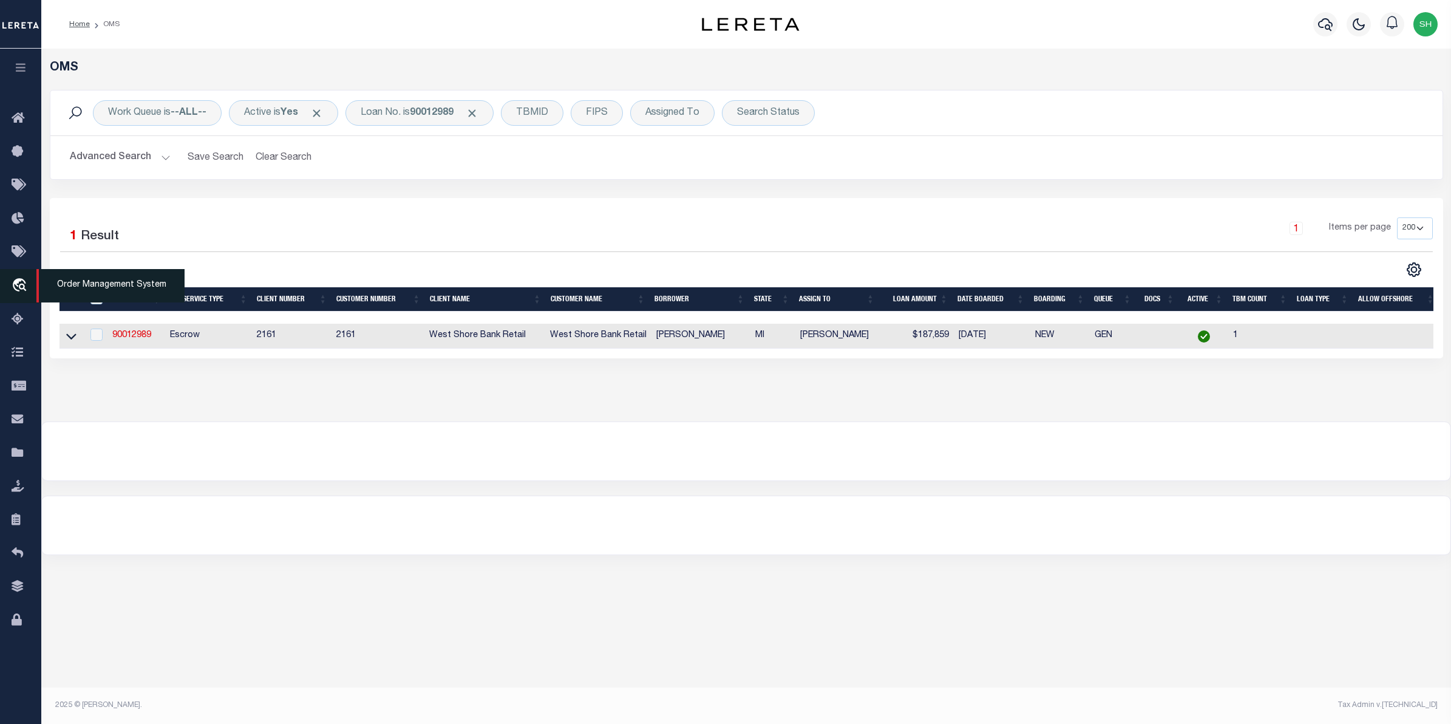
click at [22, 284] on icon "travel_explore" at bounding box center [21, 286] width 19 height 16
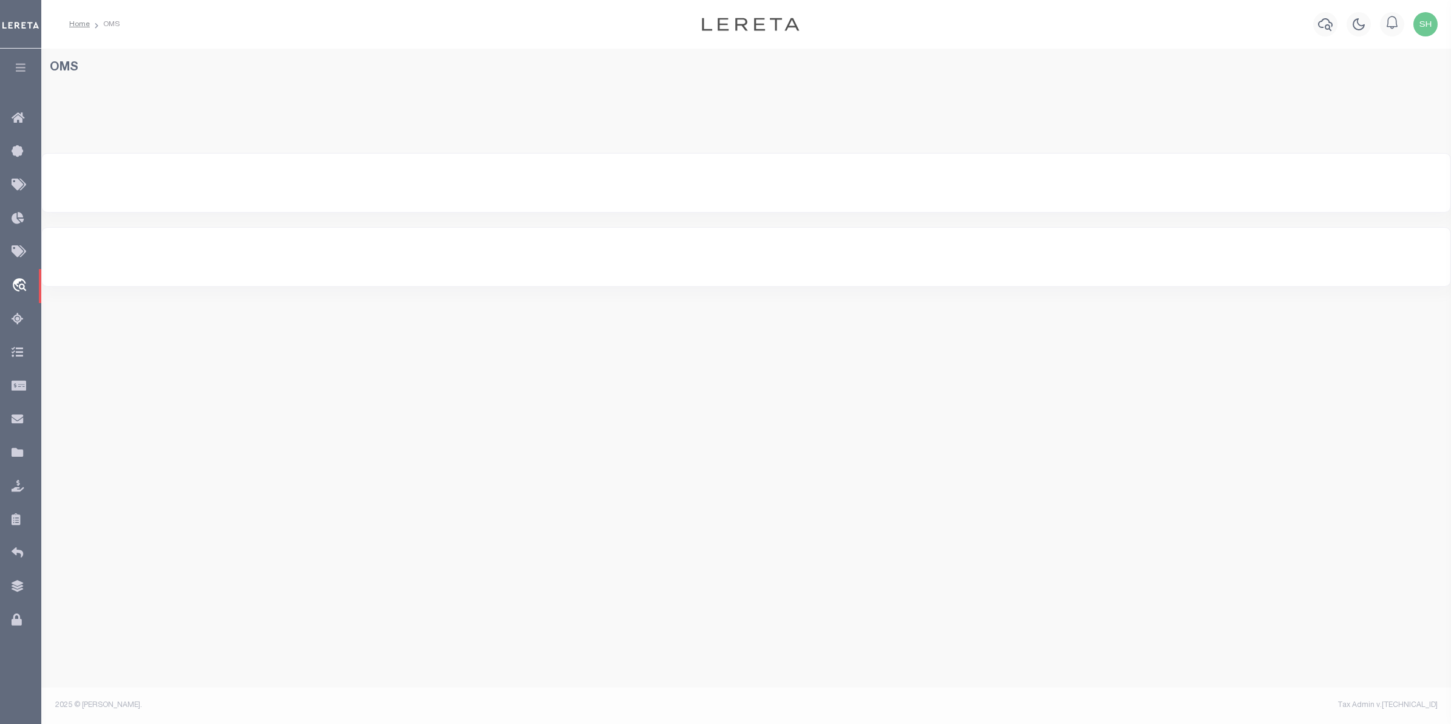
select select "200"
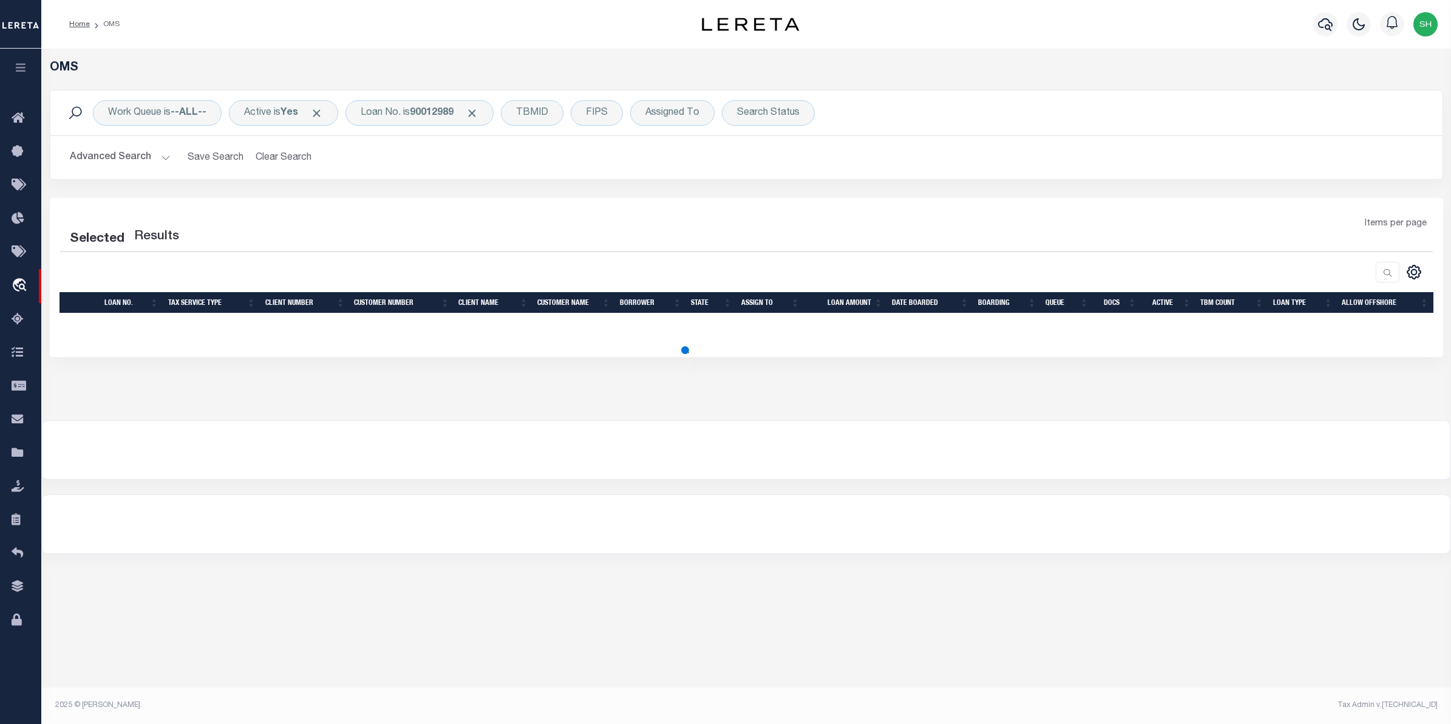
select select "200"
